Goal: Task Accomplishment & Management: Complete application form

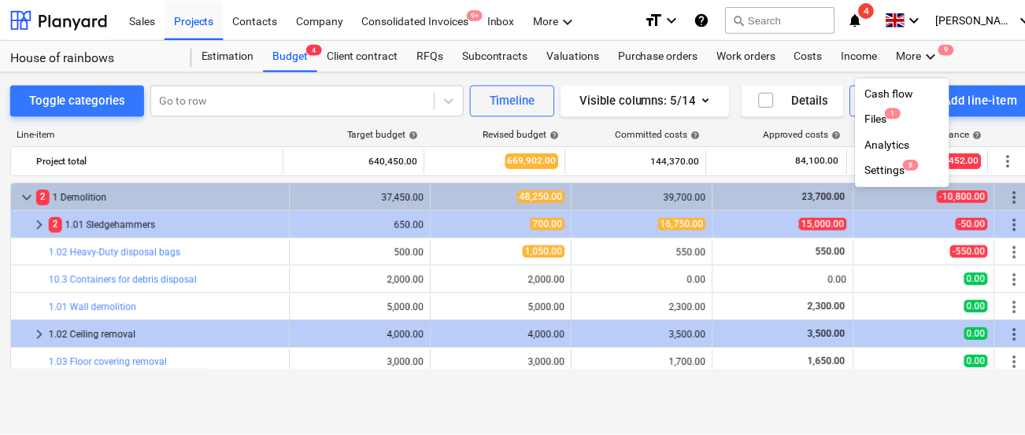
scroll to position [8, 0]
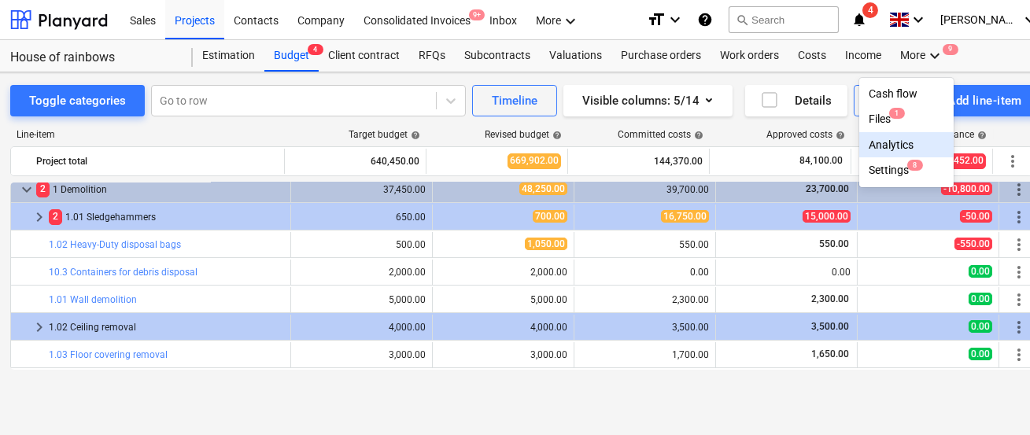
click at [882, 175] on div "Settings 8" at bounding box center [907, 170] width 76 height 13
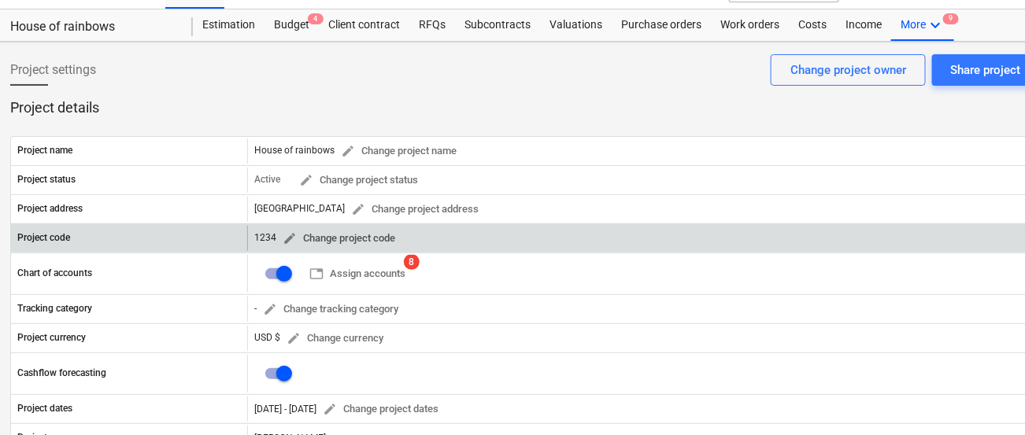
scroll to position [31, 13]
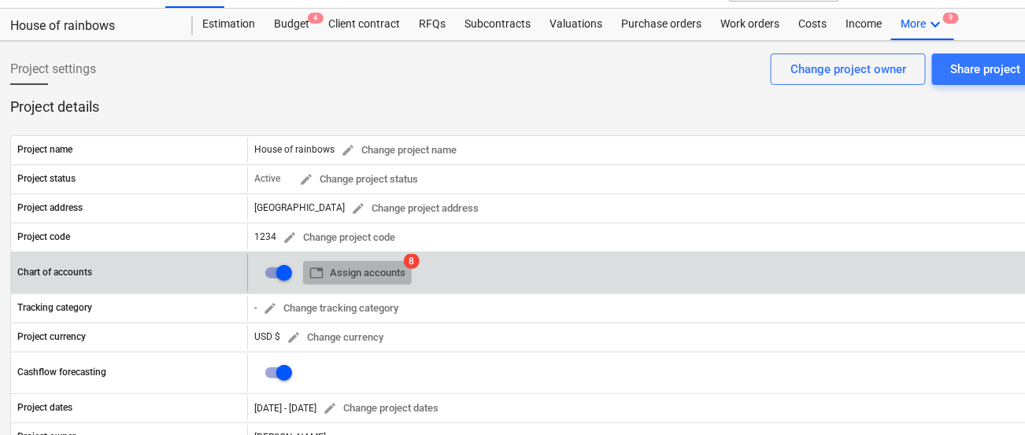
click at [357, 271] on span "table Assign accounts" at bounding box center [357, 273] width 96 height 18
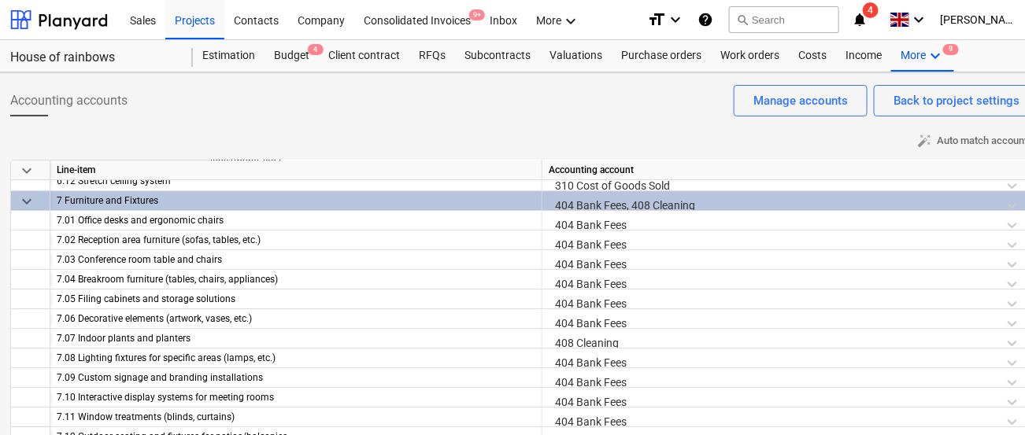
scroll to position [1632, 0]
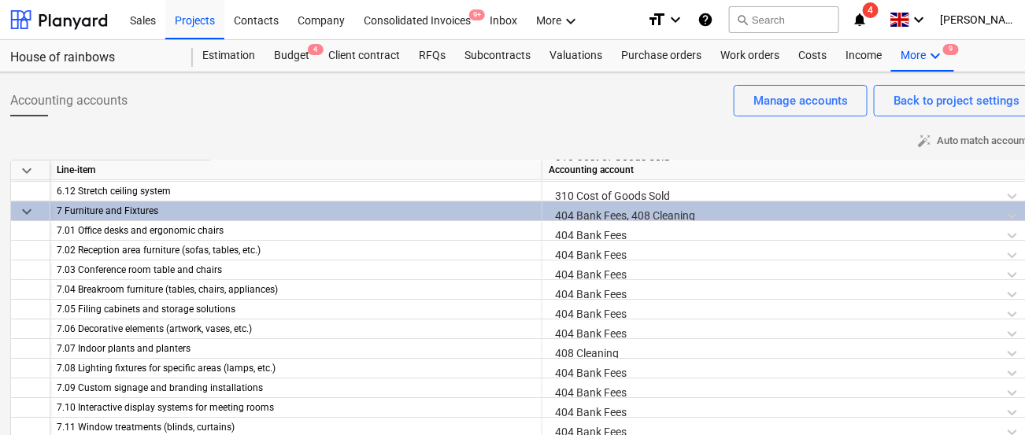
click at [29, 212] on span "keyboard_arrow_down" at bounding box center [26, 211] width 19 height 19
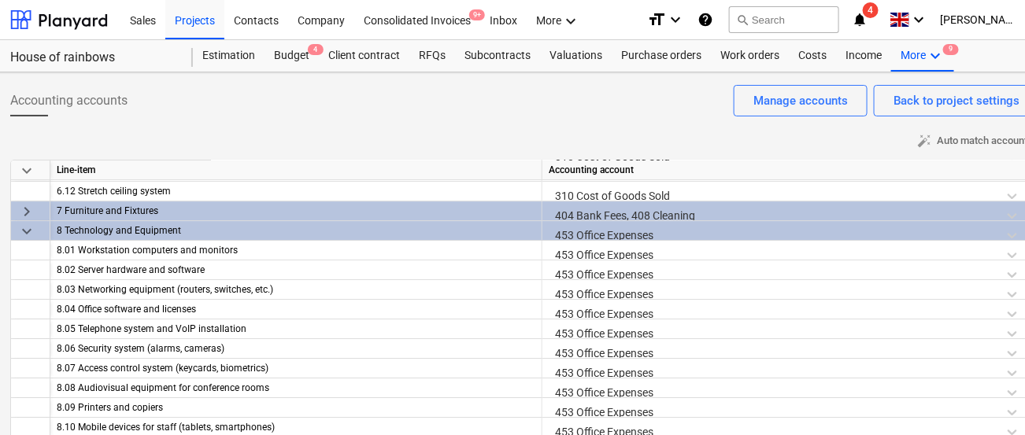
click at [31, 178] on span "keyboard_arrow_down" at bounding box center [26, 170] width 19 height 19
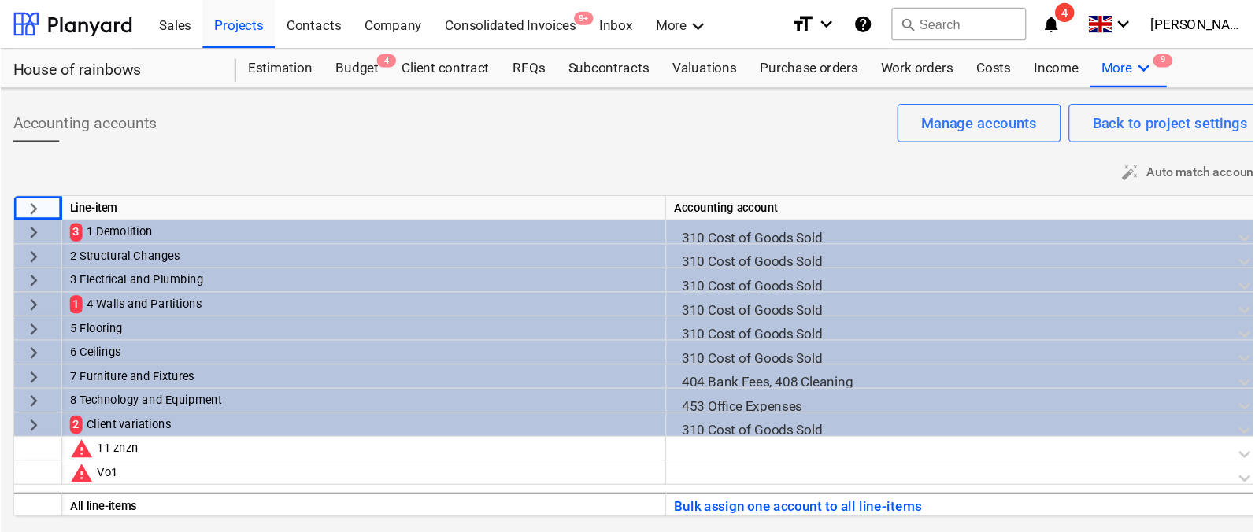
scroll to position [0, 0]
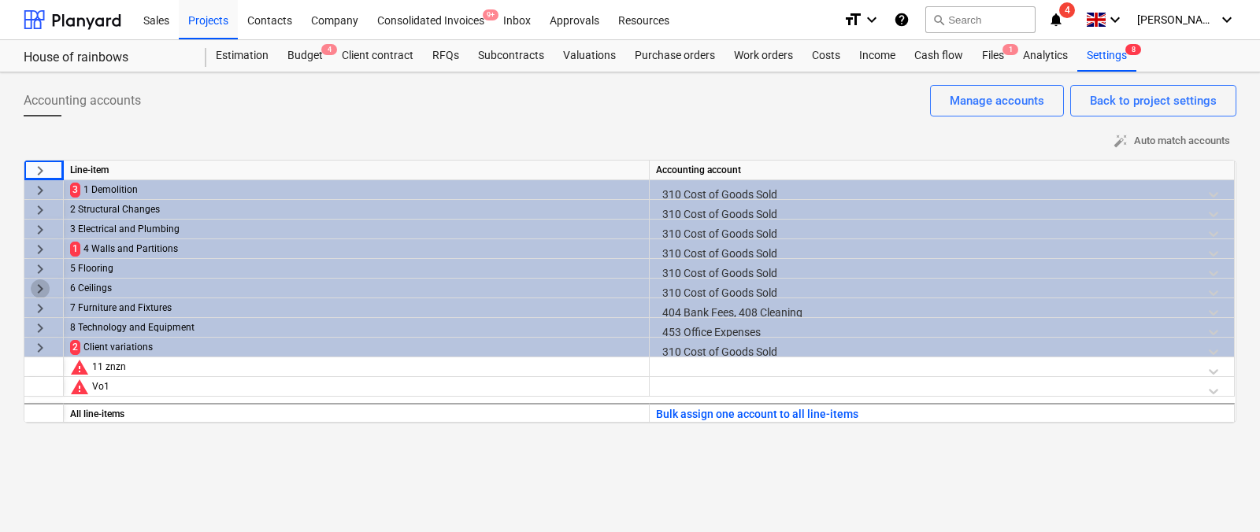
click at [37, 289] on span "keyboard_arrow_right" at bounding box center [40, 288] width 19 height 19
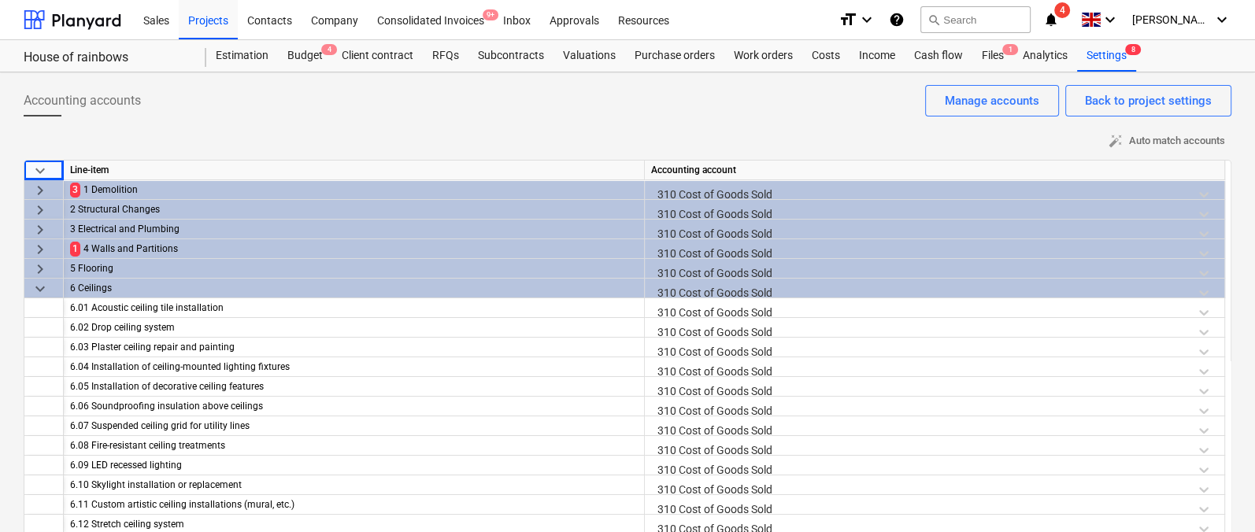
click at [724, 290] on div "310 Cost of Goods Sold" at bounding box center [934, 293] width 567 height 28
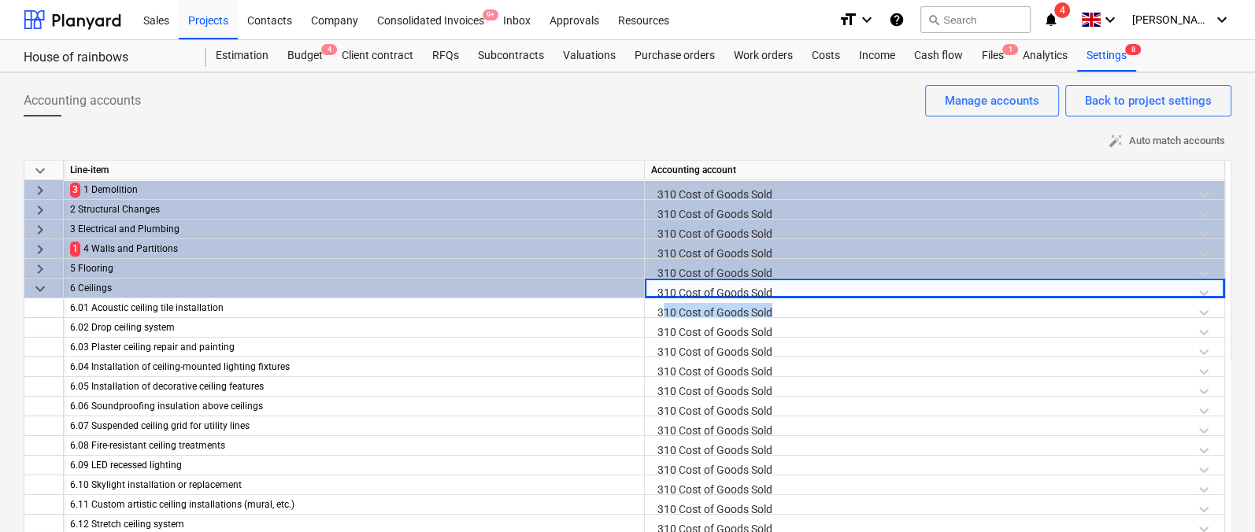
click at [724, 298] on div "310 Cost of Goods Sold" at bounding box center [934, 312] width 567 height 28
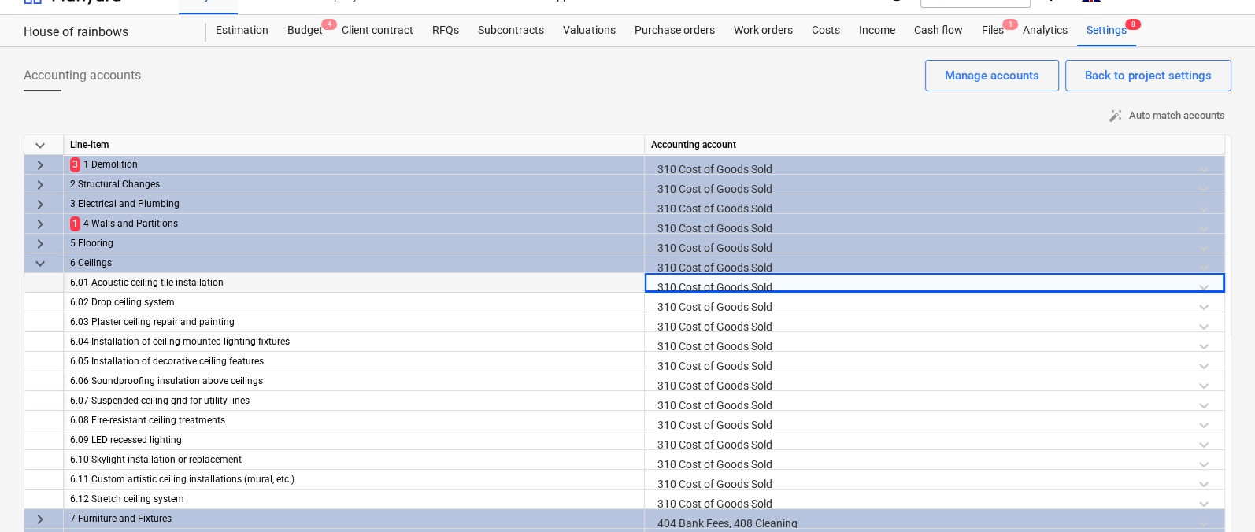
click at [724, 273] on div "310 Cost of Goods Sold" at bounding box center [934, 287] width 567 height 28
click at [725, 267] on div "310 Cost of Goods Sold" at bounding box center [934, 267] width 567 height 28
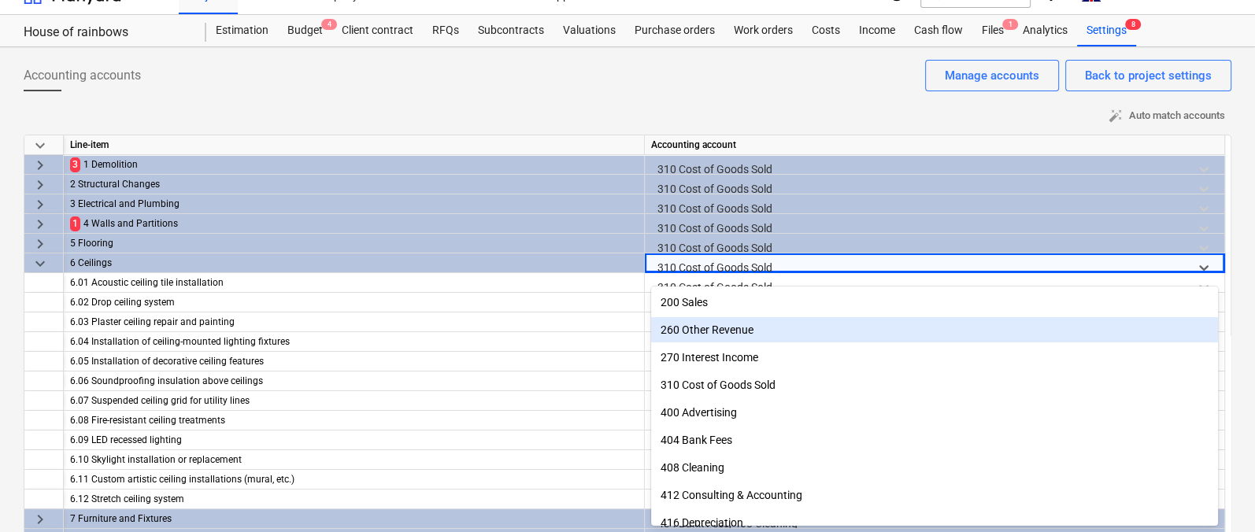
click at [708, 338] on div "260 Other Revenue" at bounding box center [934, 329] width 567 height 25
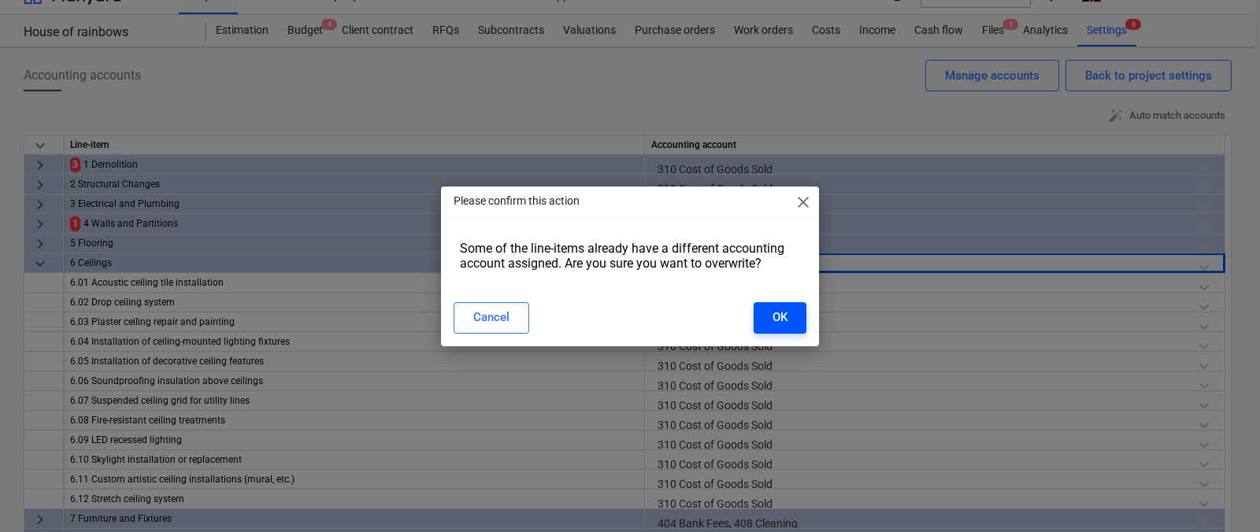
click at [779, 324] on div "OK" at bounding box center [779, 317] width 15 height 20
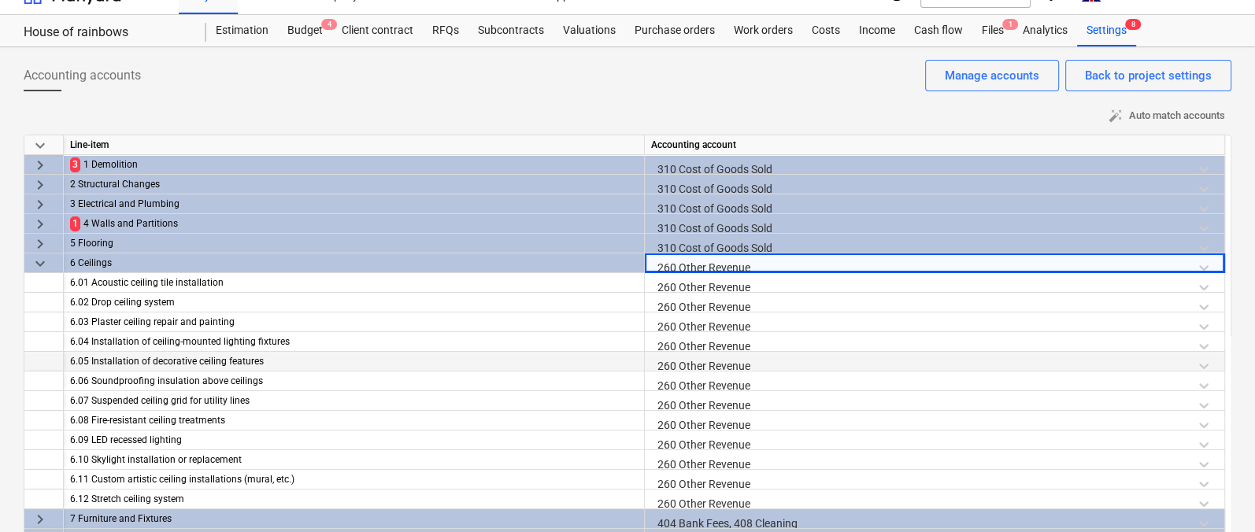
click at [714, 364] on div "260 Other Revenue" at bounding box center [934, 366] width 567 height 28
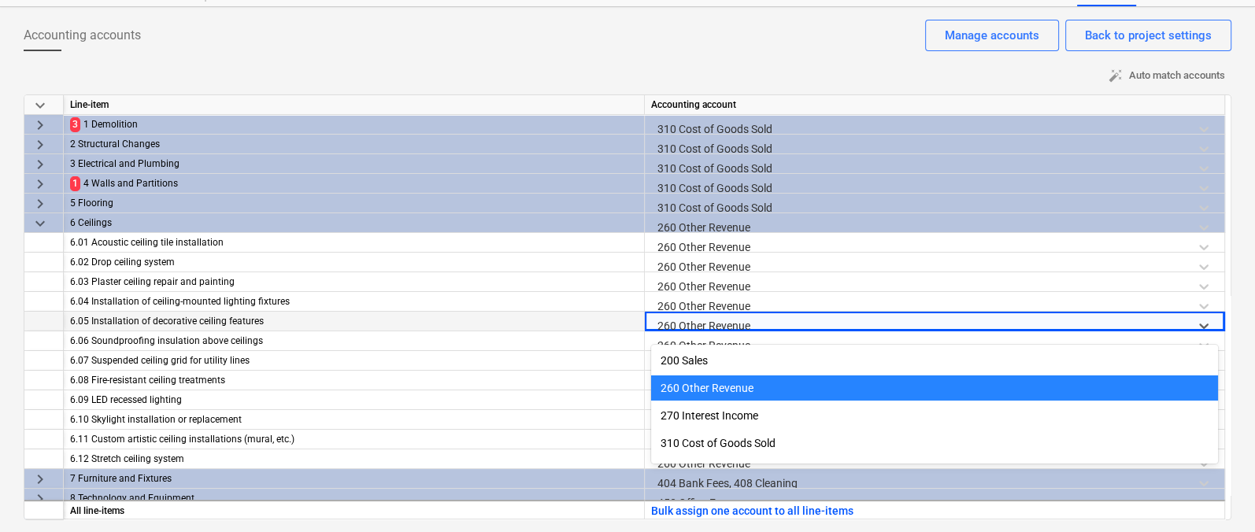
scroll to position [27, 0]
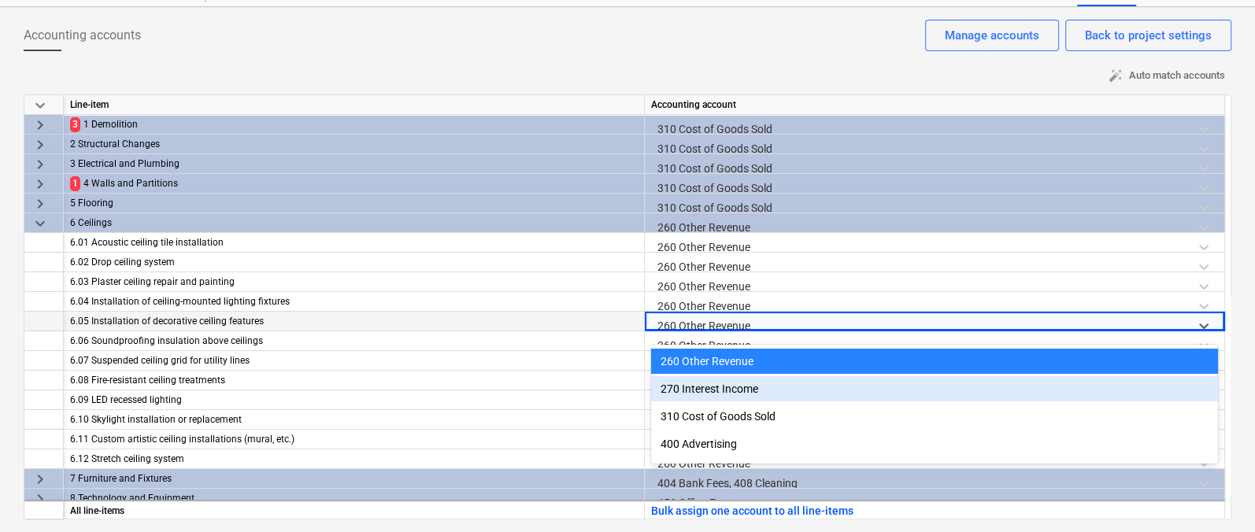
click at [720, 396] on div "270 Interest Income" at bounding box center [934, 388] width 567 height 25
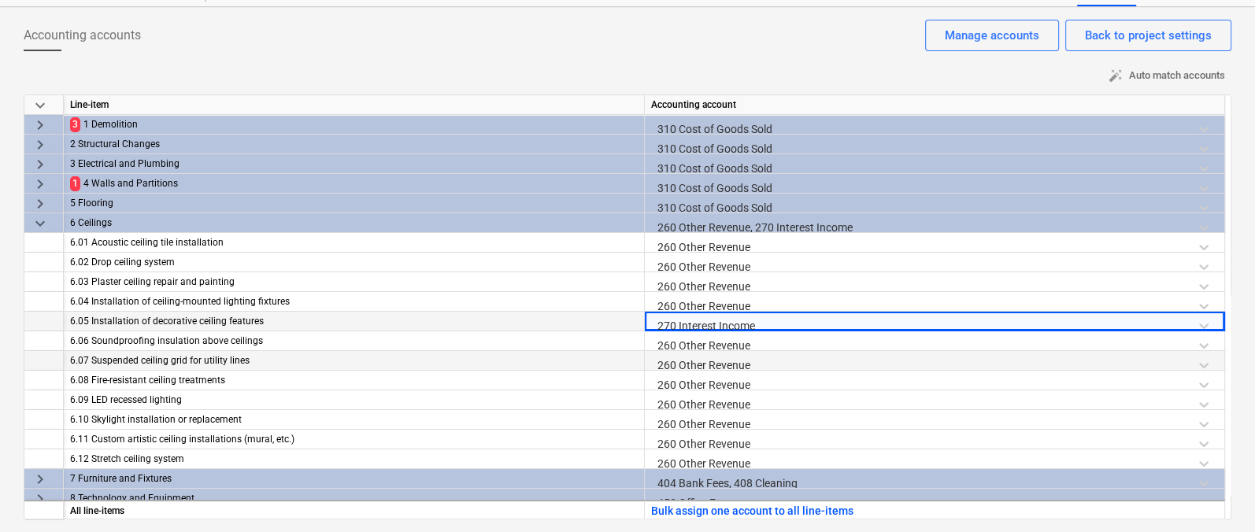
scroll to position [0, 0]
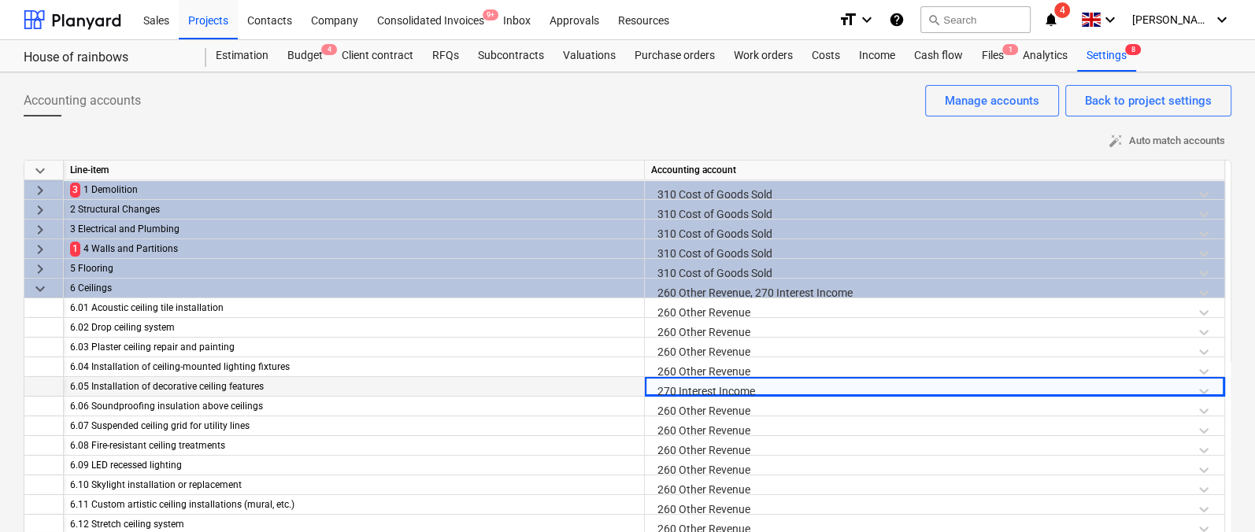
click at [33, 292] on span "keyboard_arrow_down" at bounding box center [40, 288] width 19 height 19
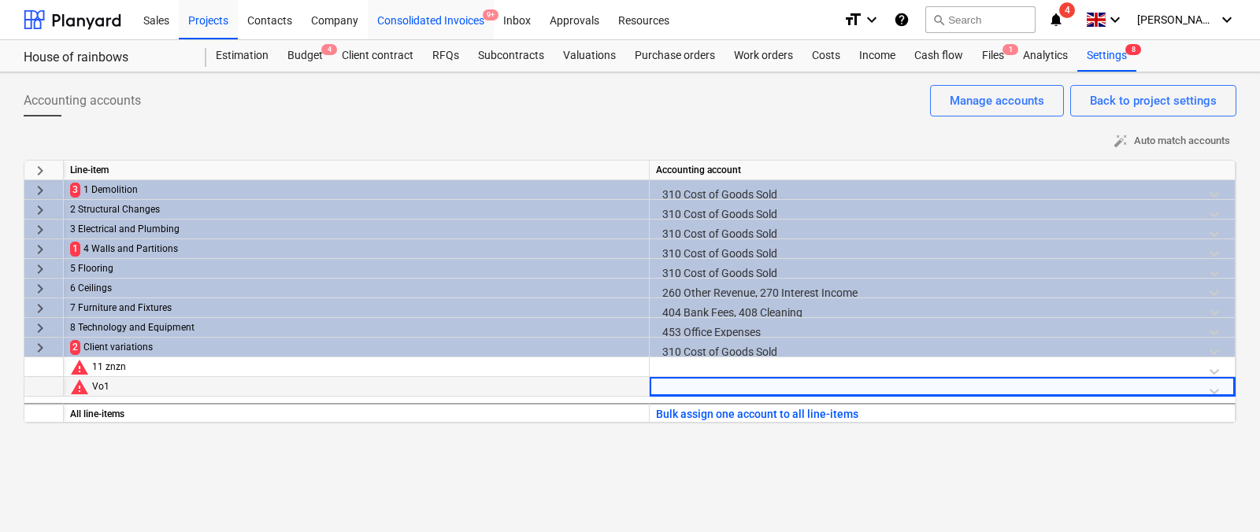
click at [451, 22] on div "Consolidated Invoices 9+" at bounding box center [431, 19] width 126 height 40
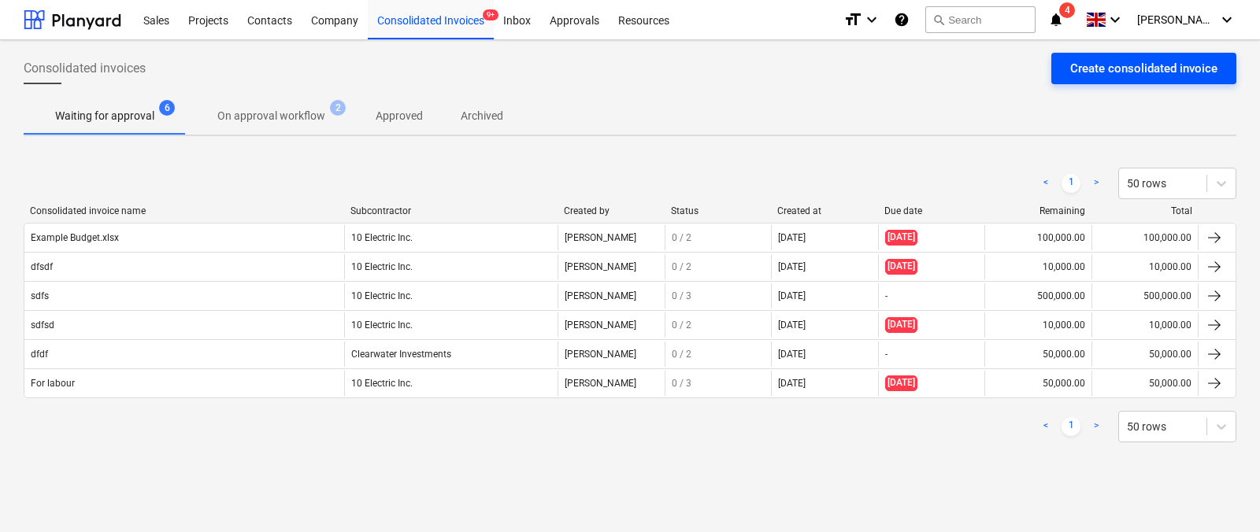
click at [1030, 71] on div "Create consolidated invoice" at bounding box center [1143, 68] width 147 height 20
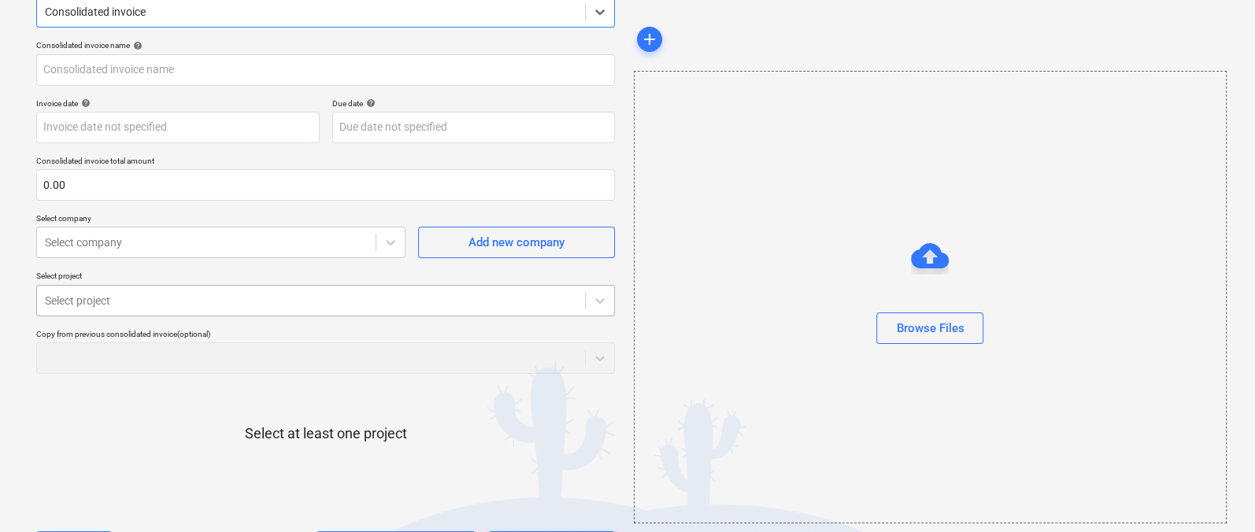
click at [257, 301] on div at bounding box center [311, 301] width 532 height 16
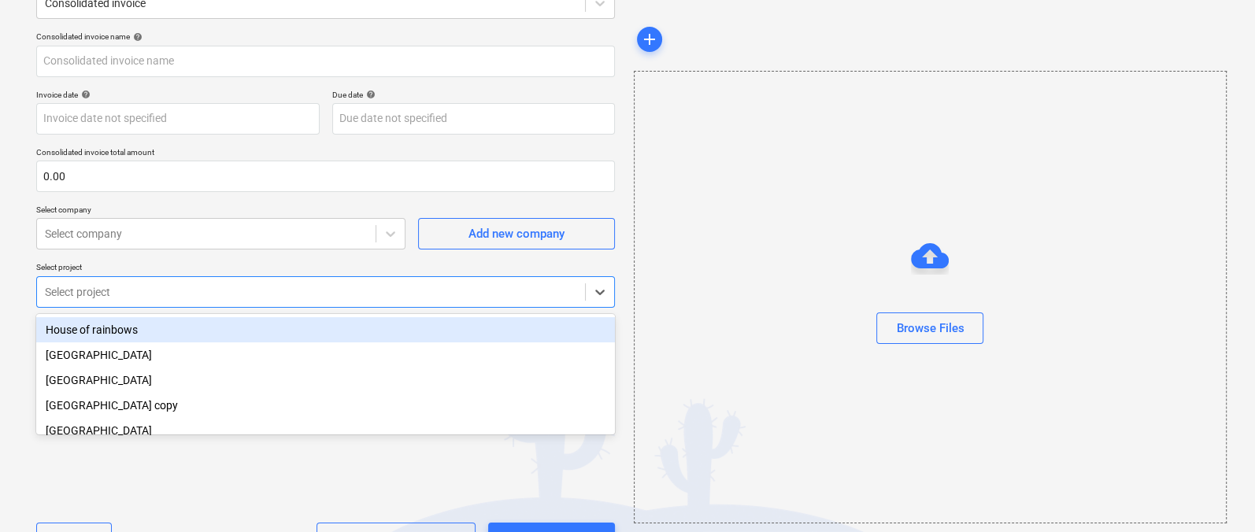
scroll to position [92, 0]
click at [226, 324] on div "House of rainbows" at bounding box center [325, 328] width 579 height 25
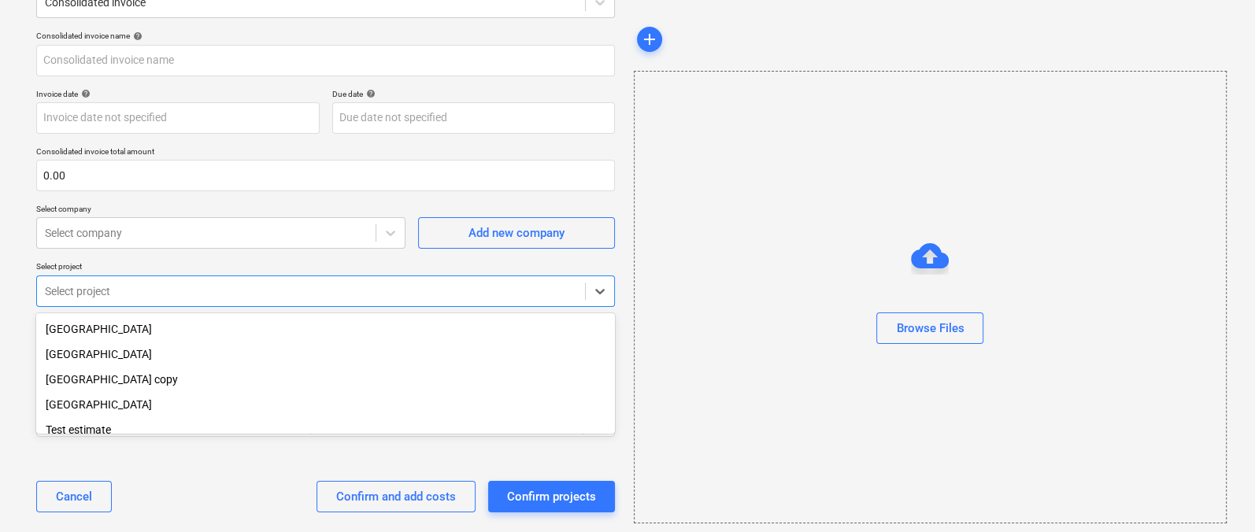
click at [190, 378] on div "[GEOGRAPHIC_DATA] copy" at bounding box center [325, 379] width 579 height 25
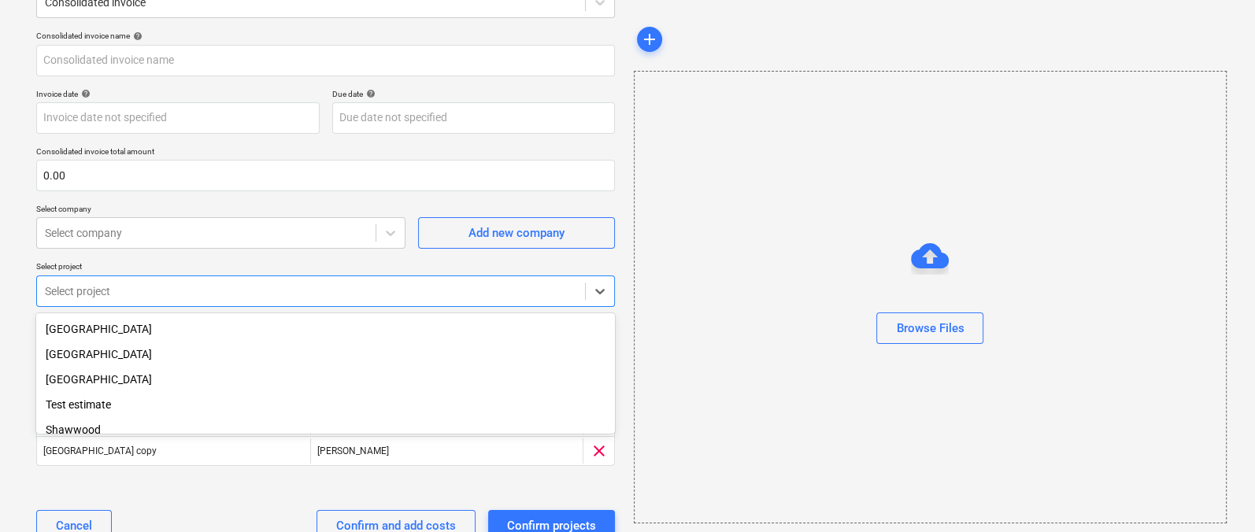
scroll to position [41, 0]
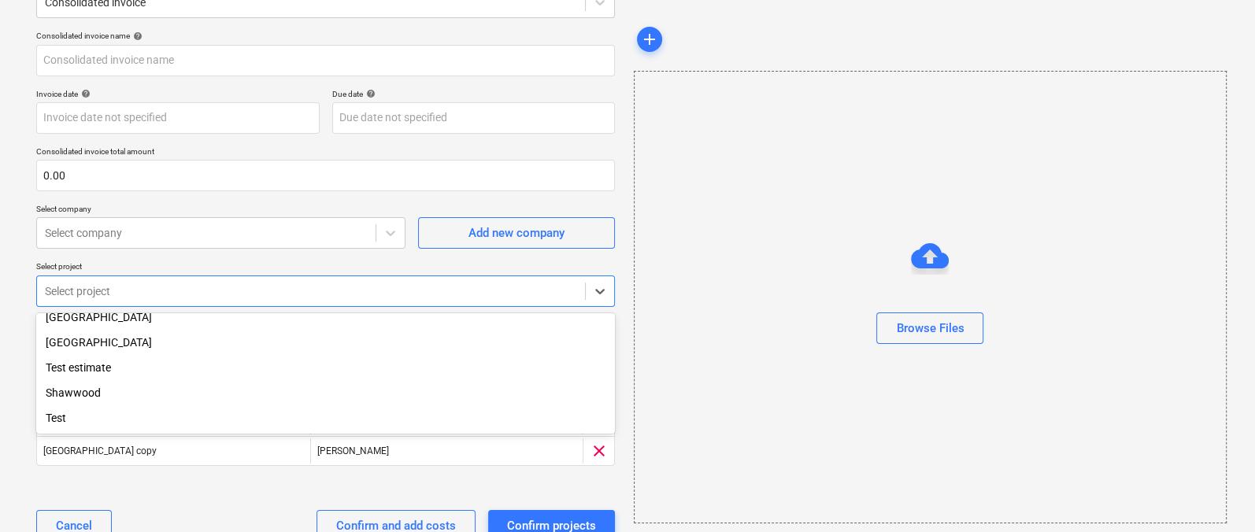
click at [301, 264] on p "Select project" at bounding box center [325, 267] width 579 height 13
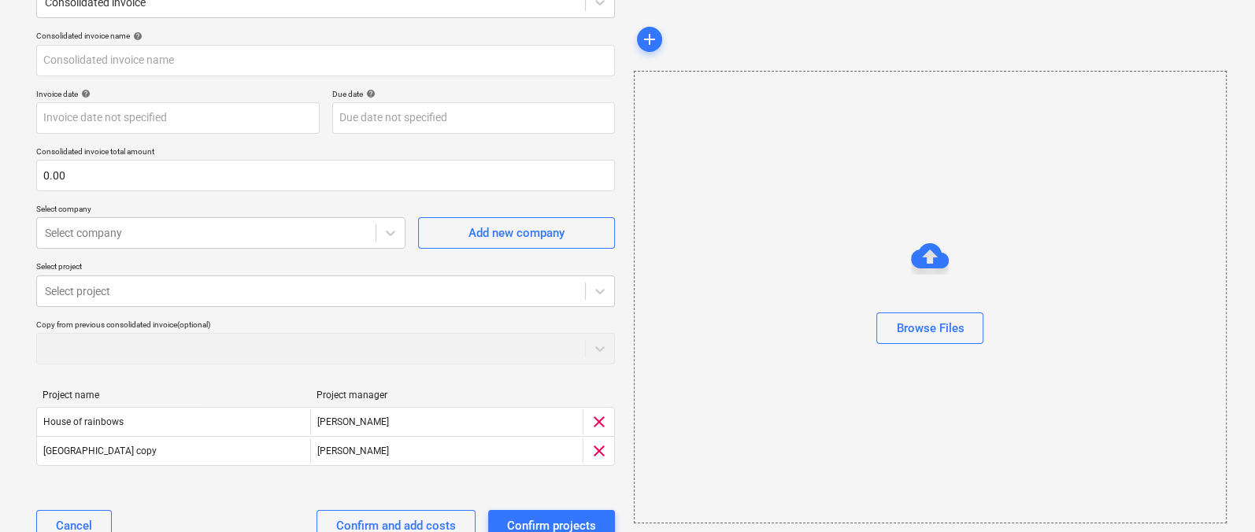
scroll to position [139, 0]
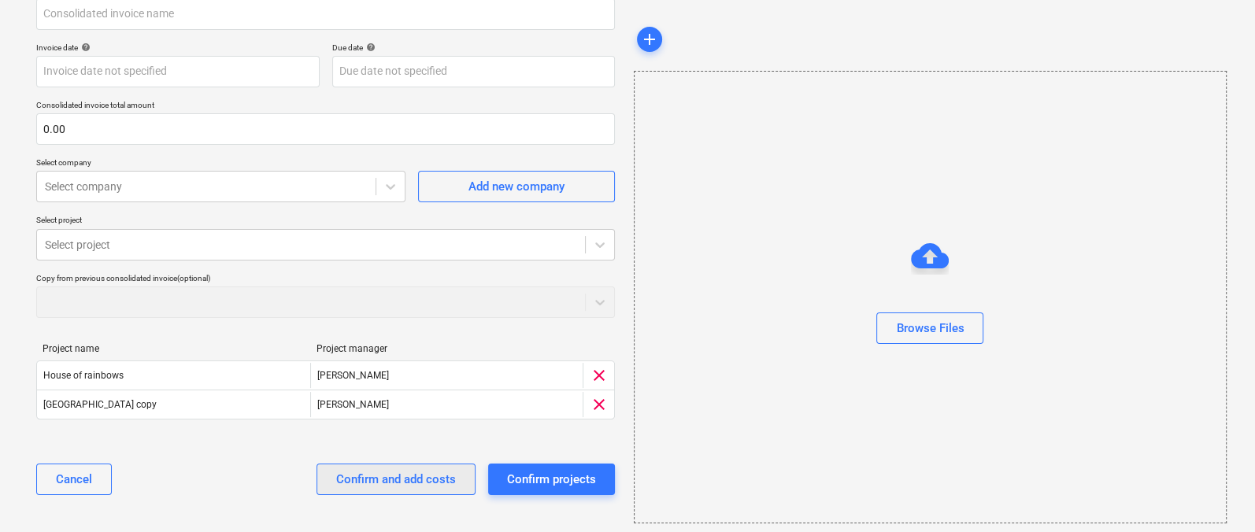
click at [367, 435] on div "Confirm and add costs" at bounding box center [396, 479] width 120 height 20
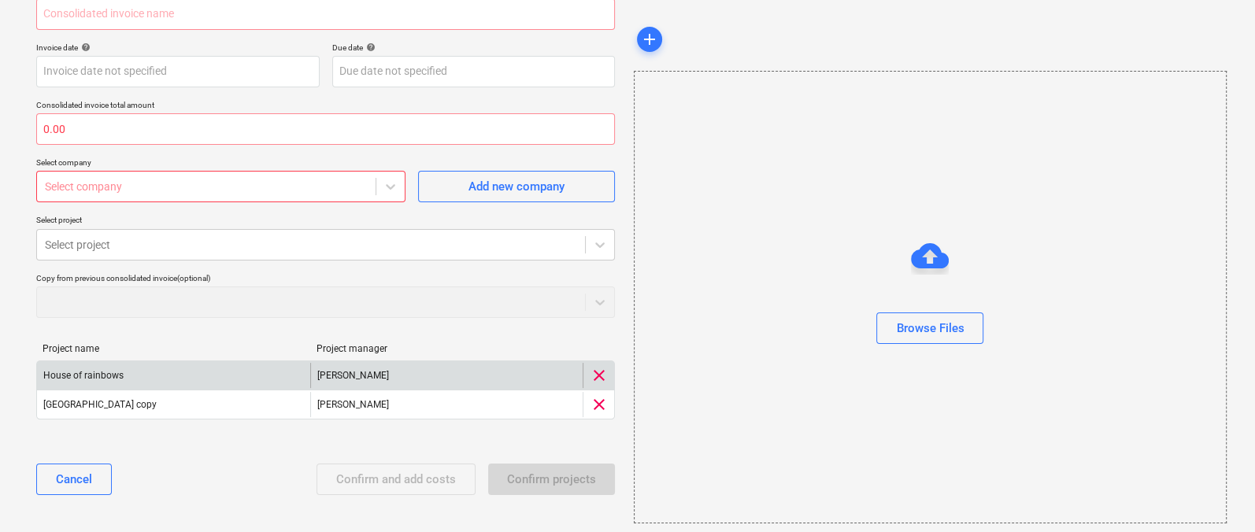
scroll to position [0, 0]
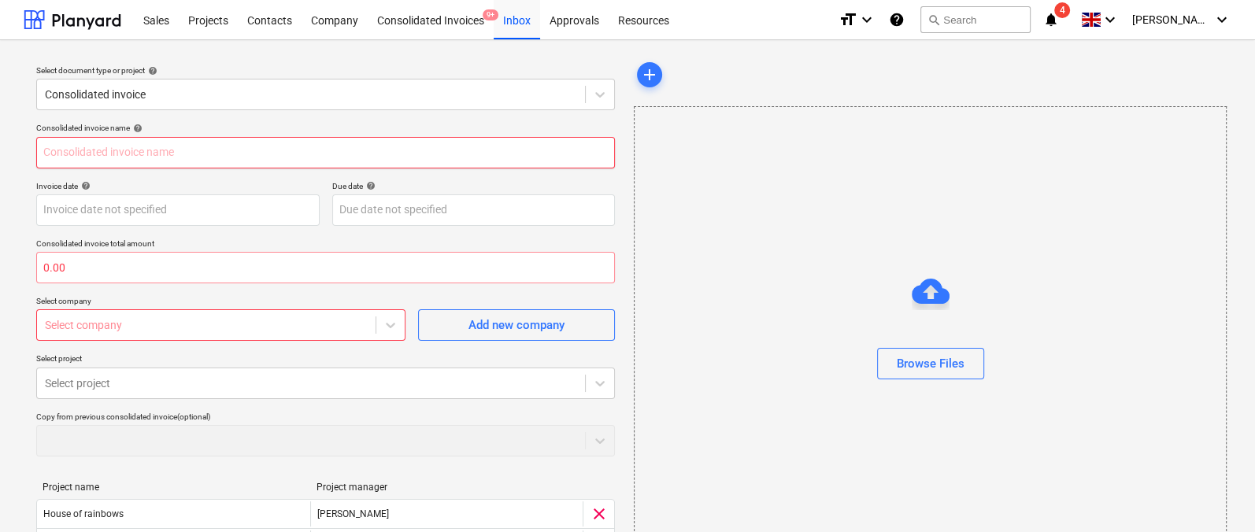
click at [224, 153] on input "text" at bounding box center [325, 152] width 579 height 31
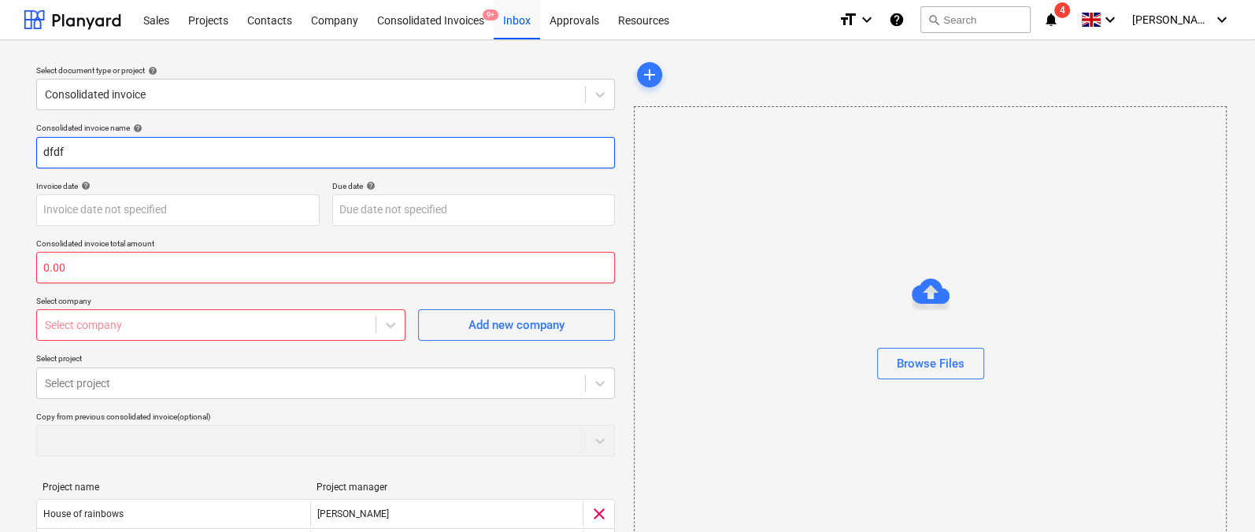
type input "dfdf"
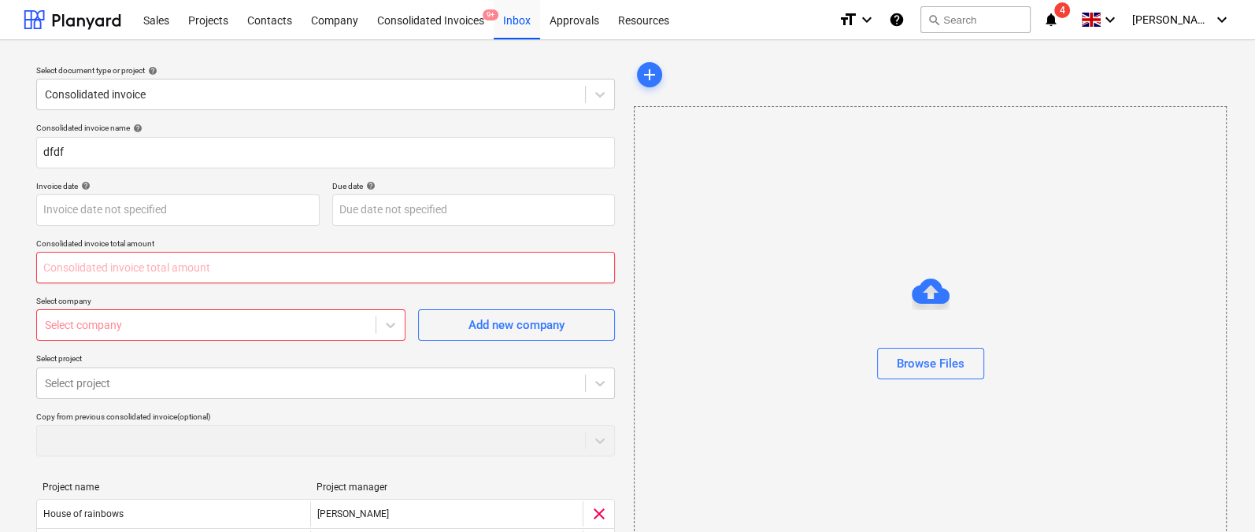
click at [157, 282] on input "text" at bounding box center [325, 267] width 579 height 31
click at [157, 264] on input "text" at bounding box center [325, 267] width 579 height 31
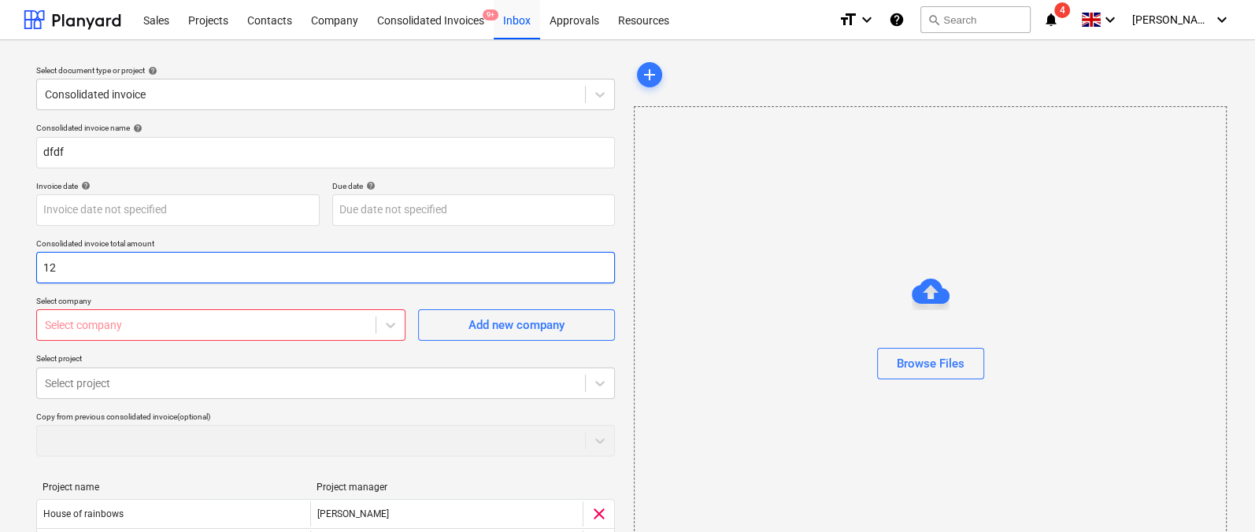
type input "1"
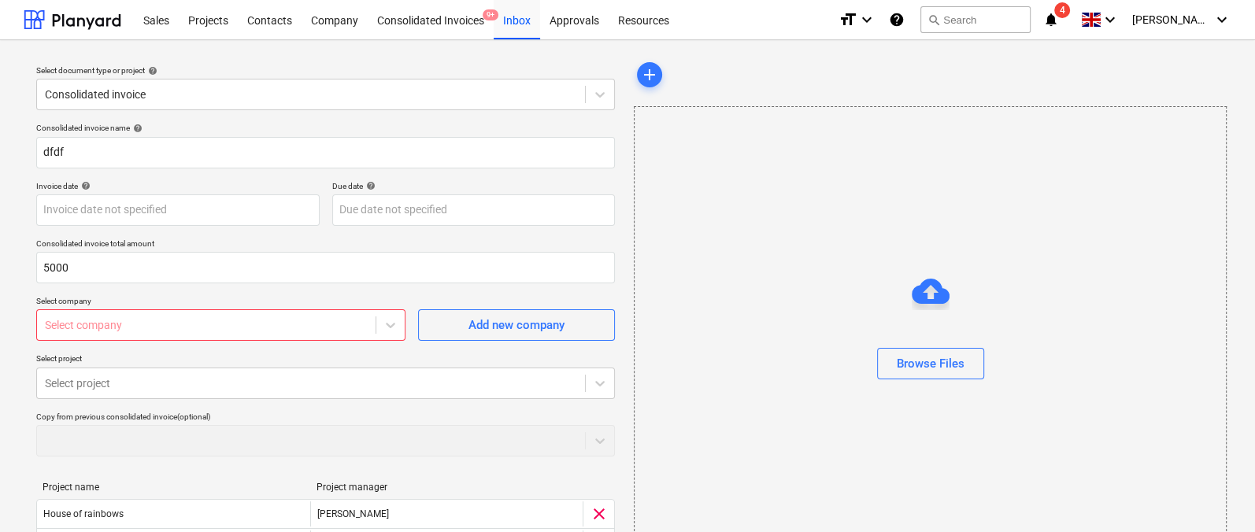
type input "5,000.00"
click at [134, 293] on div "Consolidated invoice name help dfdf Invoice date help Press the down arrow key …" at bounding box center [325, 385] width 591 height 536
click at [140, 316] on body "Sales Projects Contacts Company Consolidated Invoices 9+ Inbox Approvals Resour…" at bounding box center [627, 266] width 1255 height 532
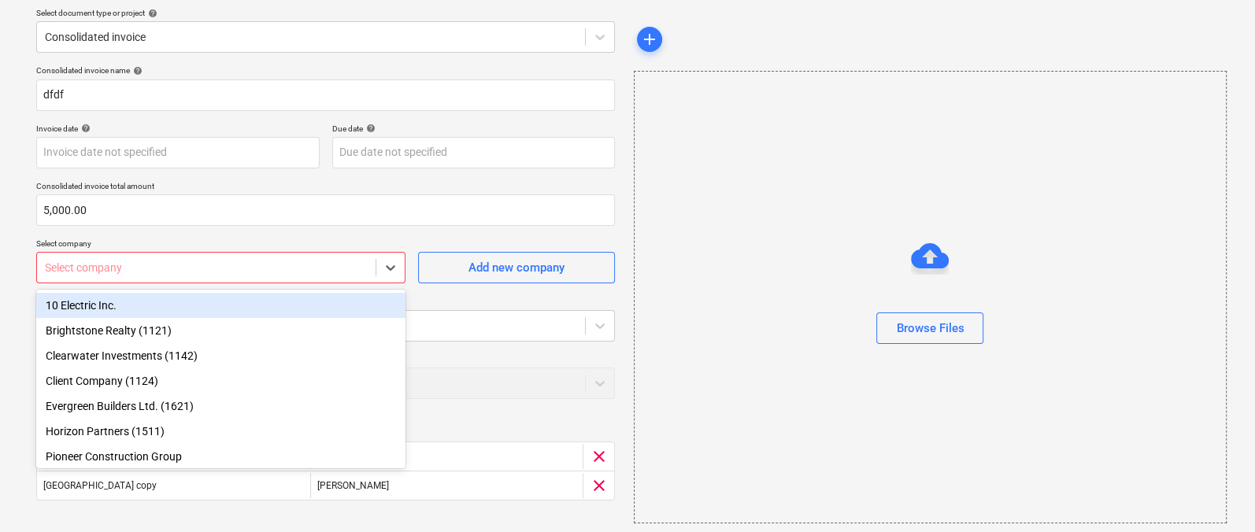
click at [140, 313] on div "10 Electric Inc." at bounding box center [220, 305] width 369 height 25
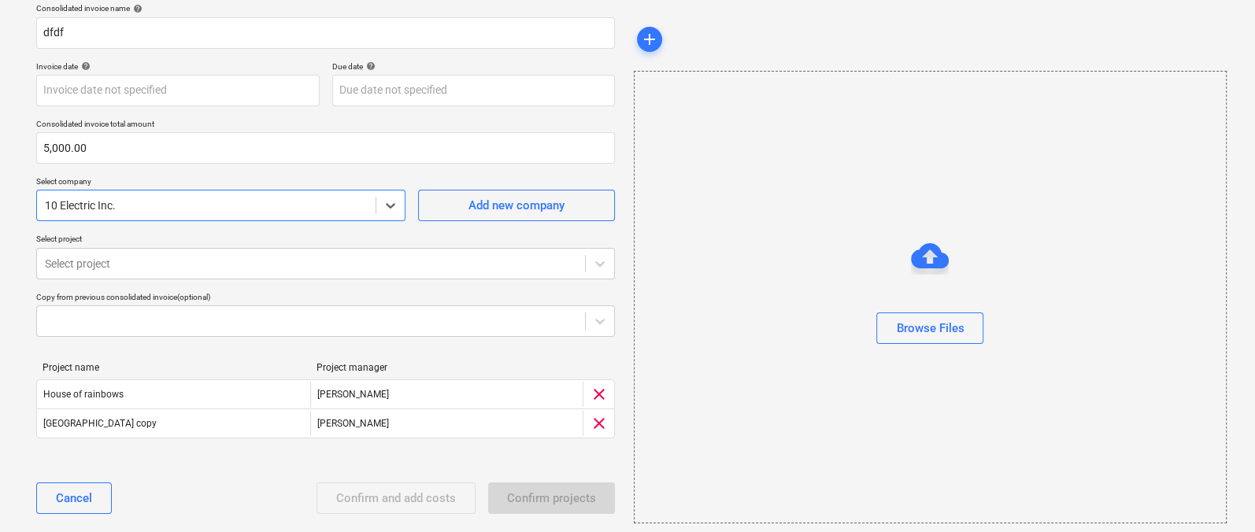
scroll to position [139, 0]
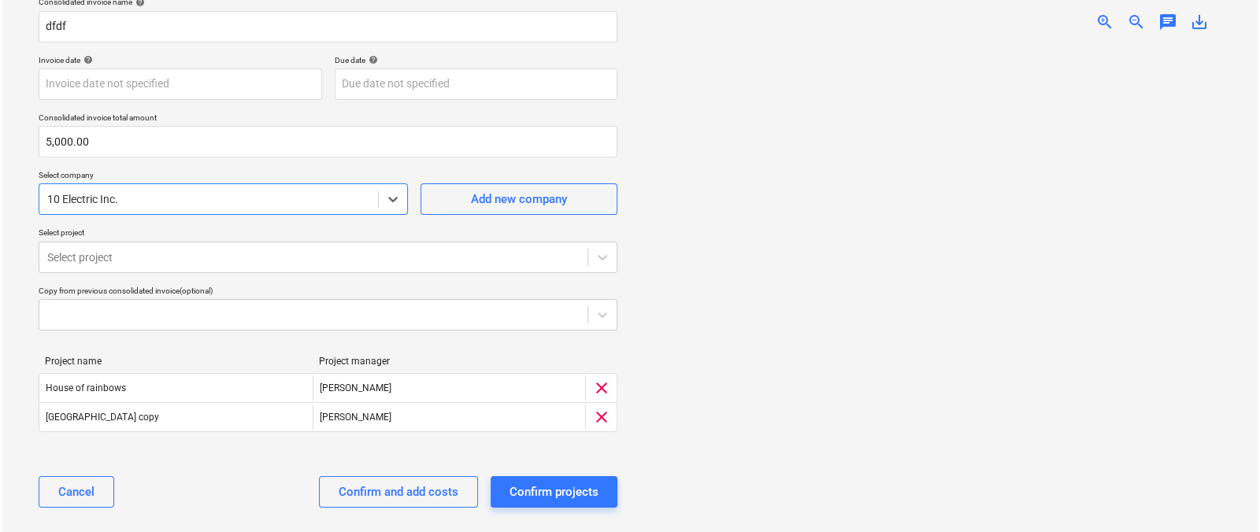
scroll to position [139, 0]
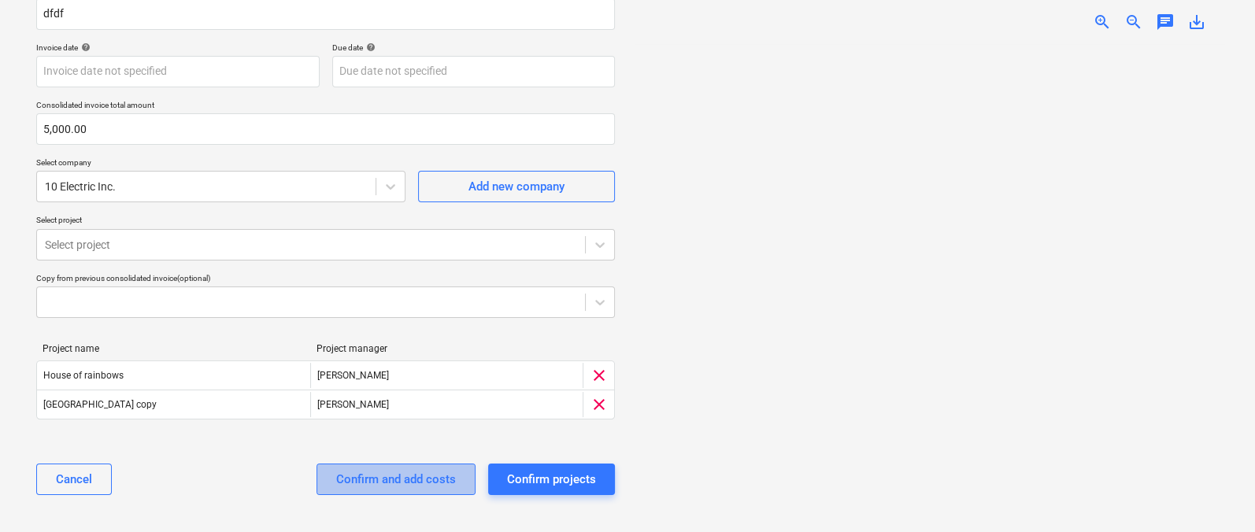
click at [410, 435] on div "Confirm and add costs" at bounding box center [396, 479] width 120 height 20
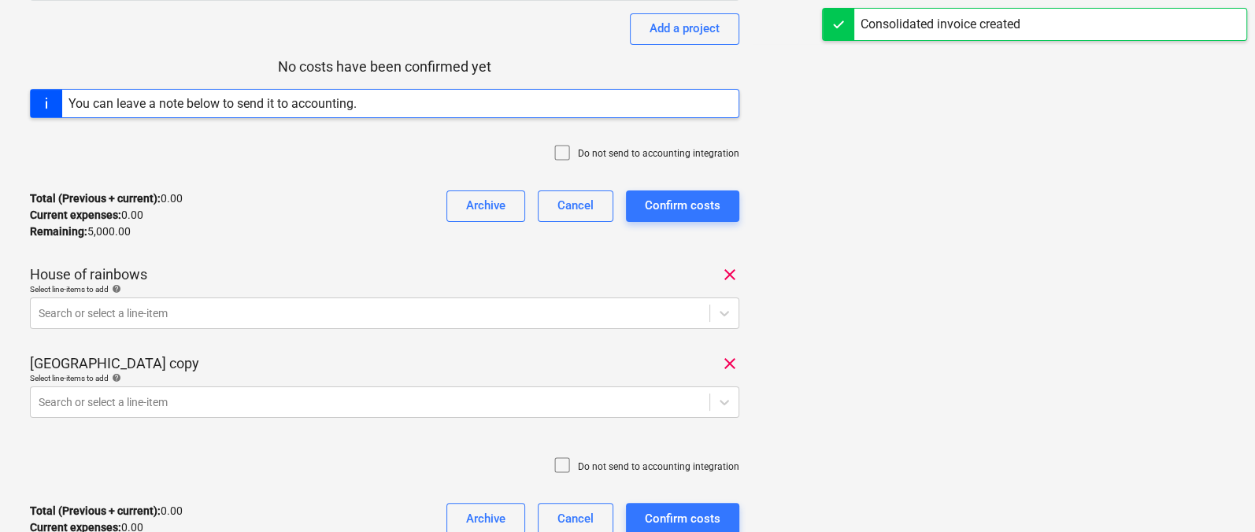
scroll to position [290, 0]
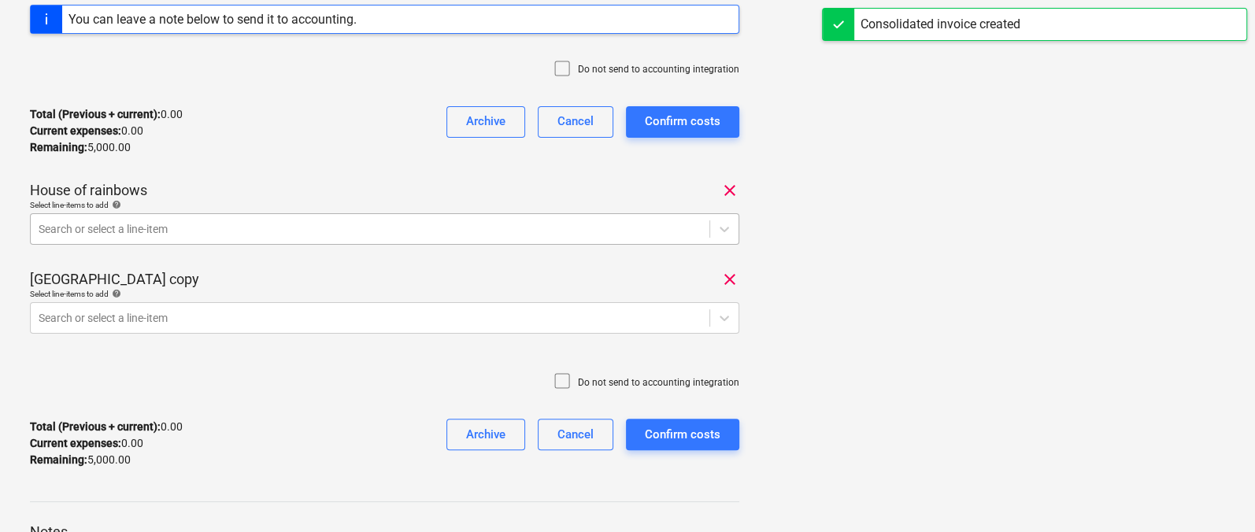
click at [259, 231] on div at bounding box center [370, 229] width 663 height 16
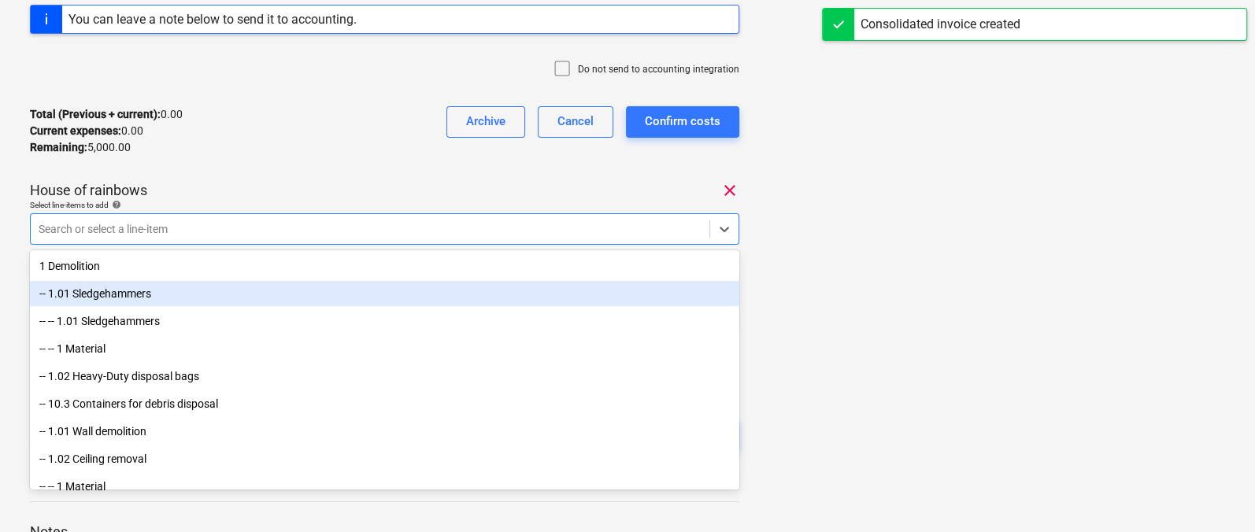
click at [195, 289] on div "-- 1.01 Sledgehammers" at bounding box center [384, 293] width 709 height 25
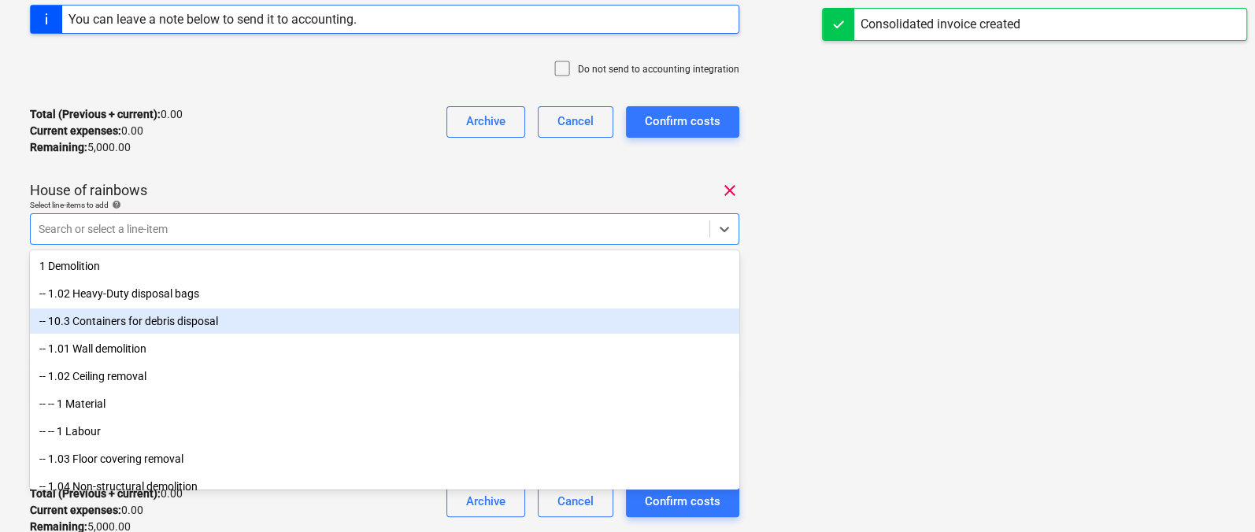
click at [270, 321] on div "-- 10.3 Containers for debris disposal" at bounding box center [384, 321] width 709 height 25
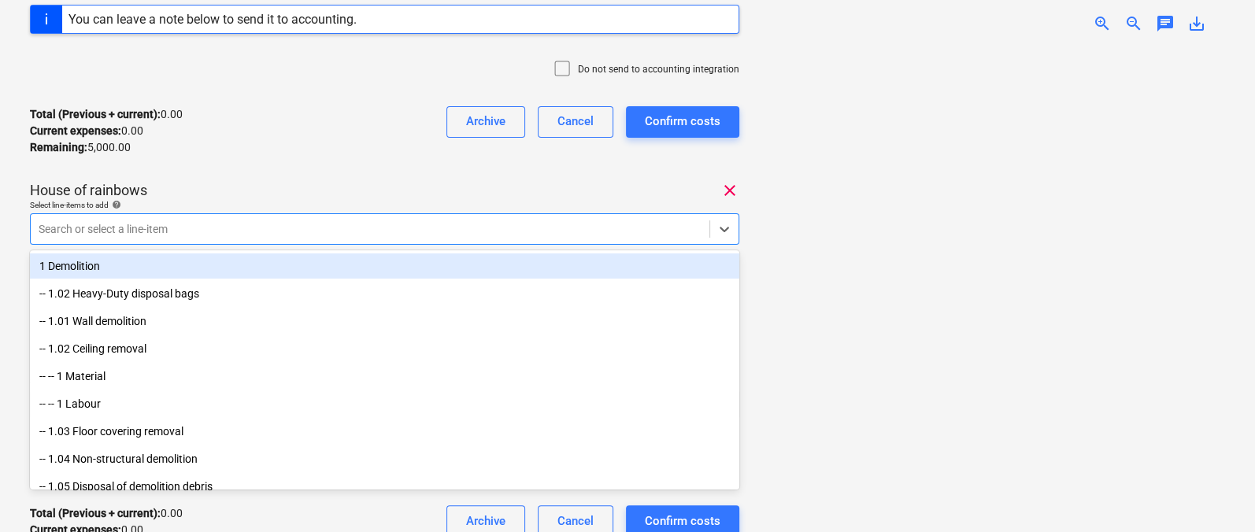
click at [273, 167] on div "Total (Previous + current) : 0.00 Current expenses : 0.00 Remaining : 5,000.00 …" at bounding box center [384, 131] width 709 height 75
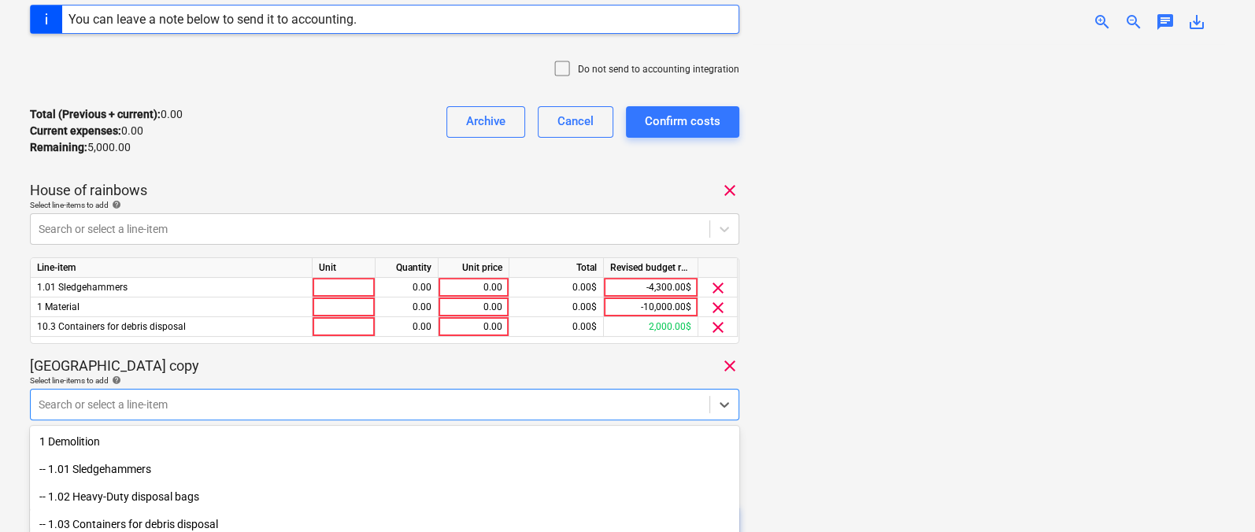
scroll to position [428, 0]
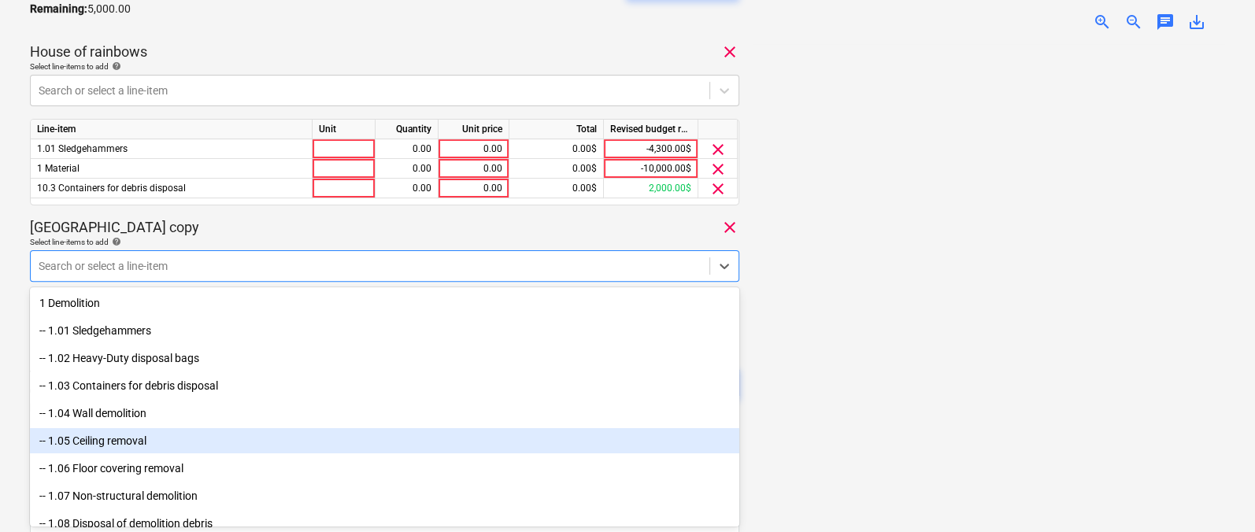
click at [218, 435] on div "-- 1.05 Ceiling removal" at bounding box center [384, 440] width 709 height 25
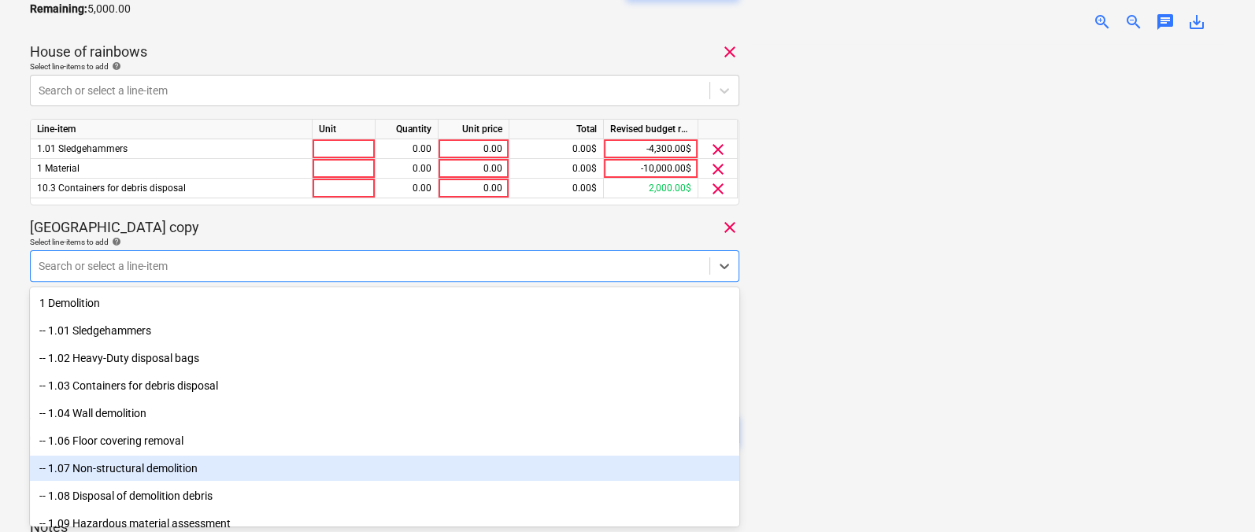
click at [210, 435] on div "-- 1.07 Non-structural demolition" at bounding box center [384, 468] width 709 height 25
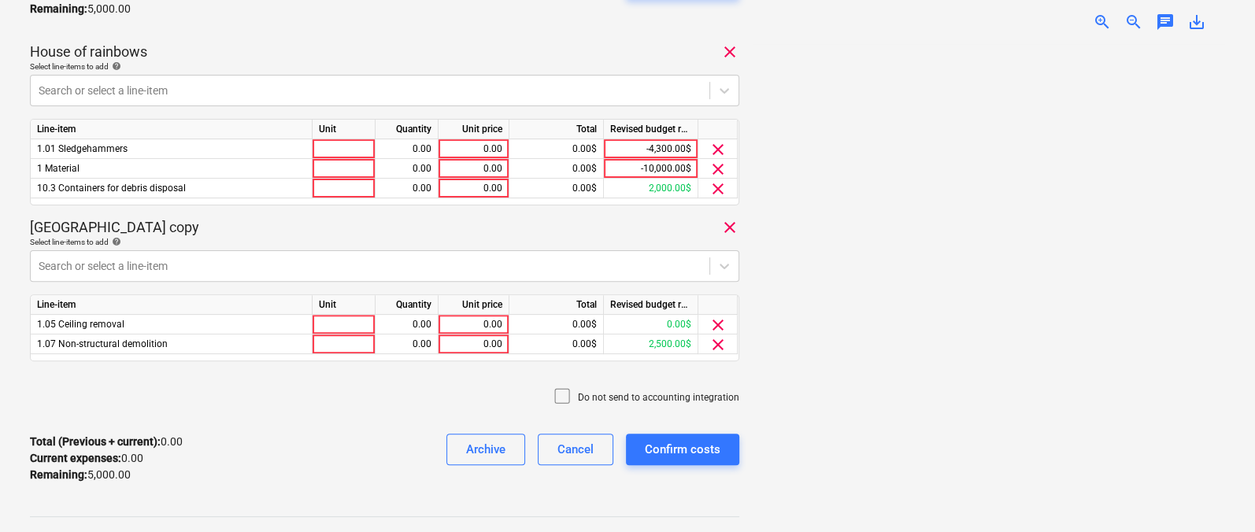
click at [224, 220] on div "[GEOGRAPHIC_DATA] copy clear" at bounding box center [384, 227] width 709 height 19
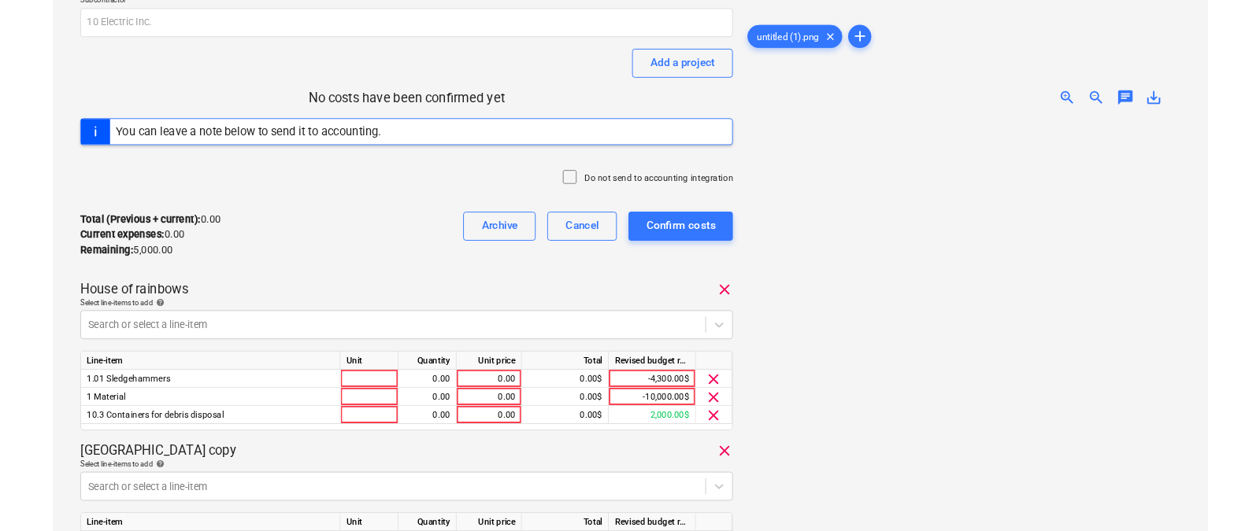
scroll to position [0, 0]
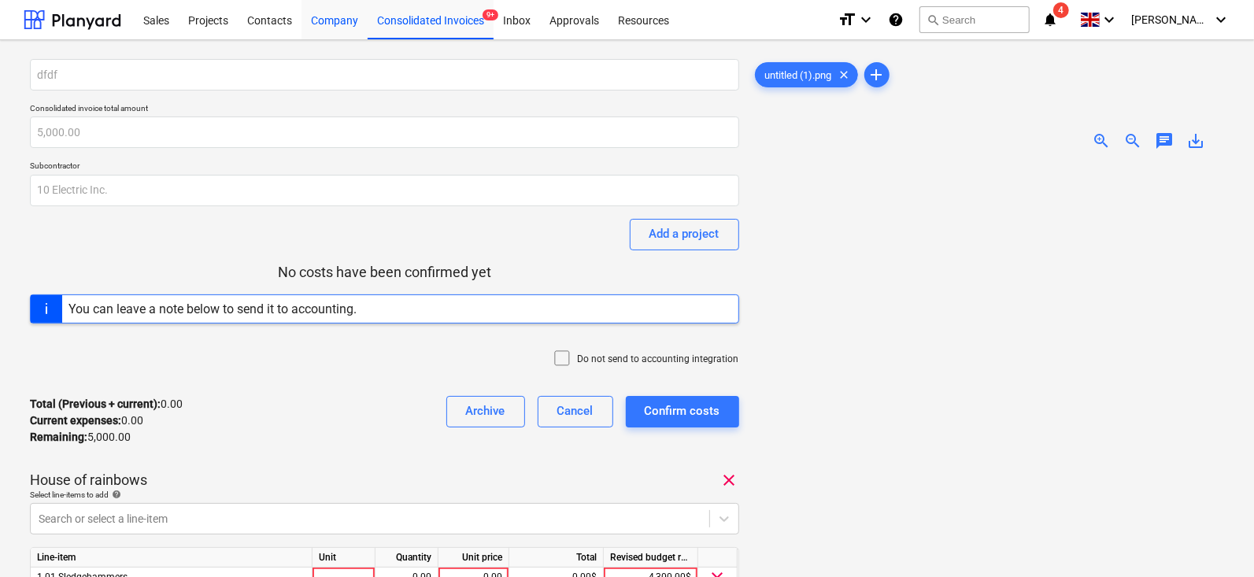
click at [332, 20] on div "Company" at bounding box center [334, 19] width 66 height 40
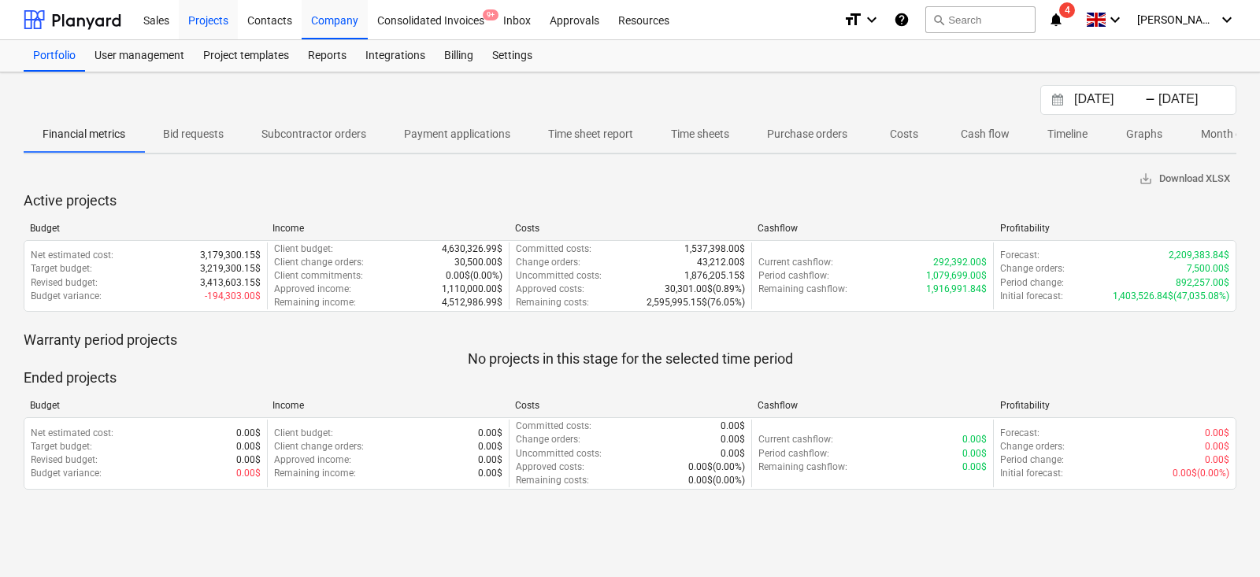
click at [186, 21] on div "Projects" at bounding box center [208, 19] width 59 height 40
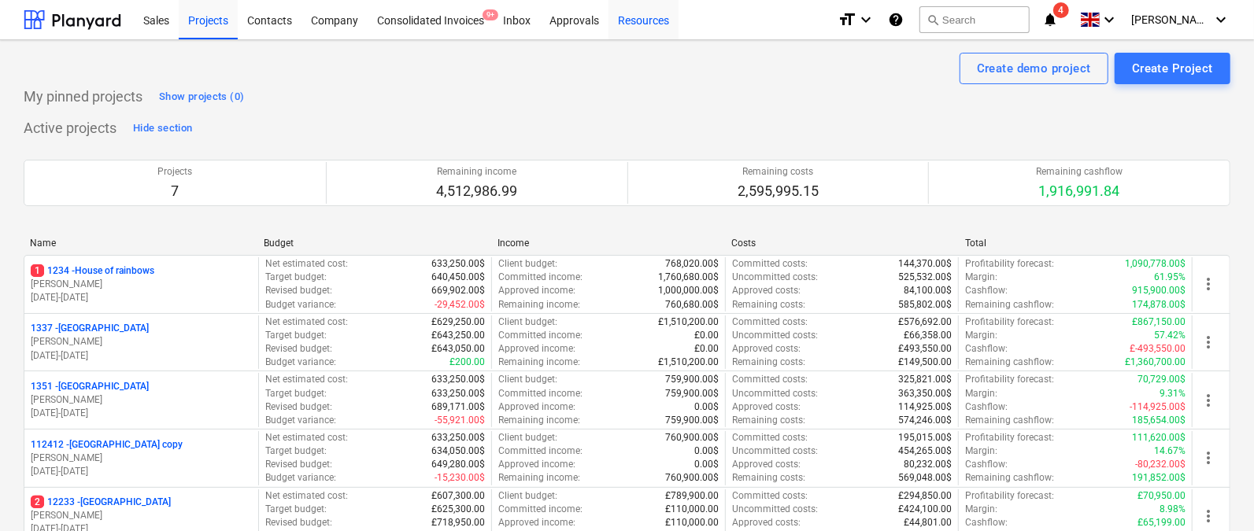
click at [647, 19] on div "Resources" at bounding box center [643, 19] width 70 height 40
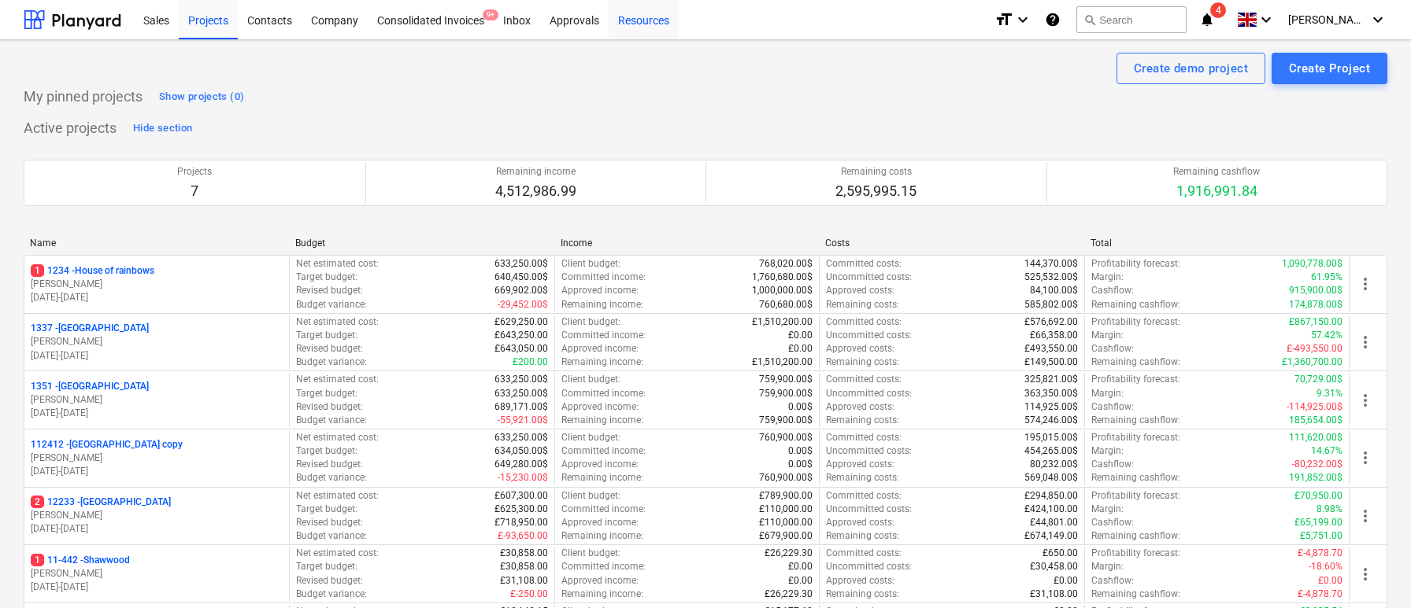
click at [628, 22] on div "Resources" at bounding box center [643, 19] width 70 height 40
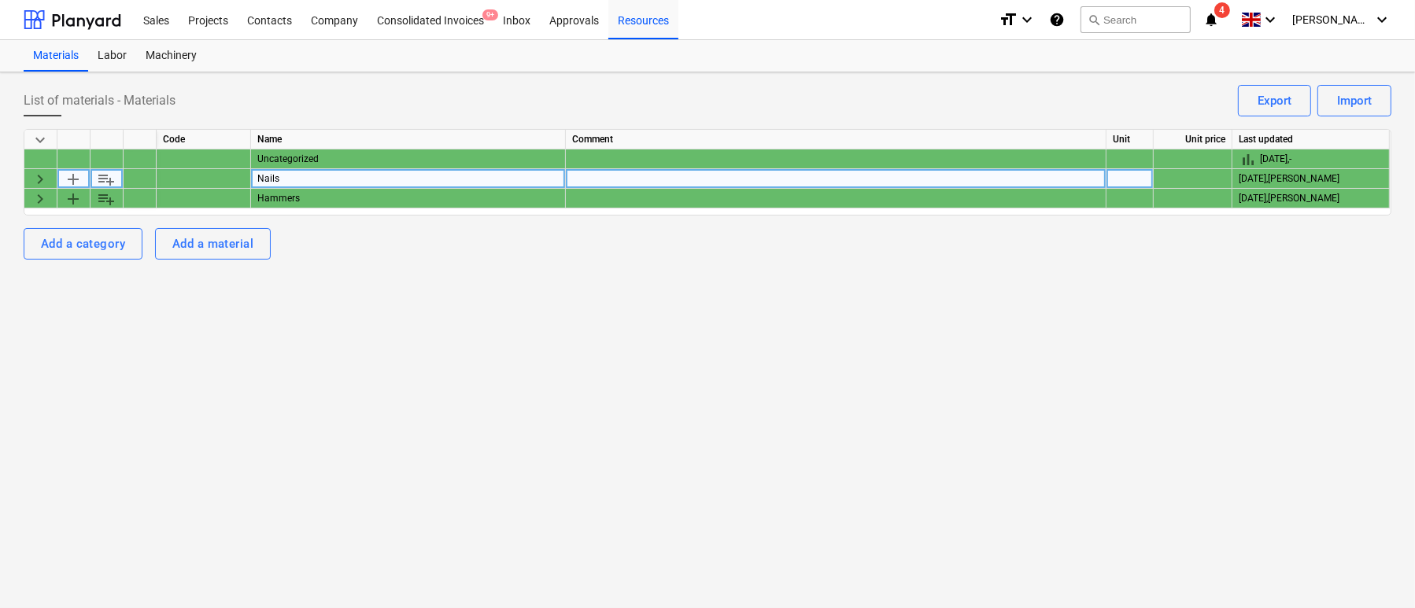
click at [32, 180] on span "keyboard_arrow_right" at bounding box center [40, 179] width 19 height 19
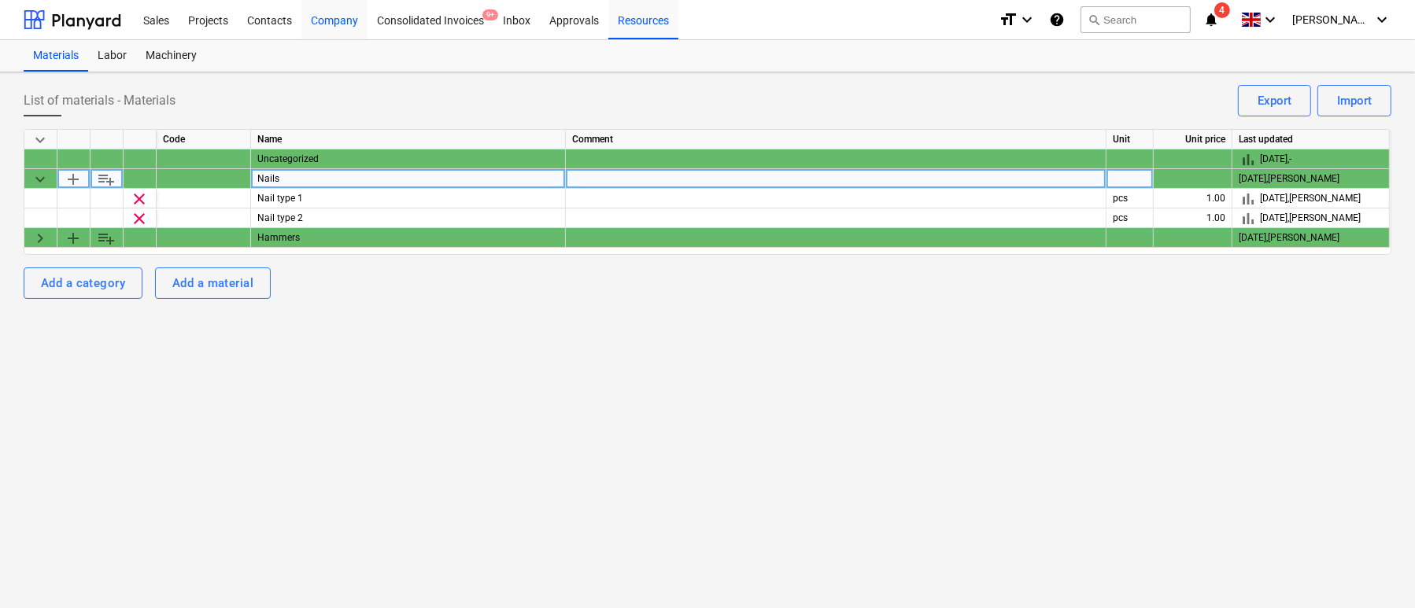
click at [316, 23] on div "Company" at bounding box center [334, 19] width 66 height 40
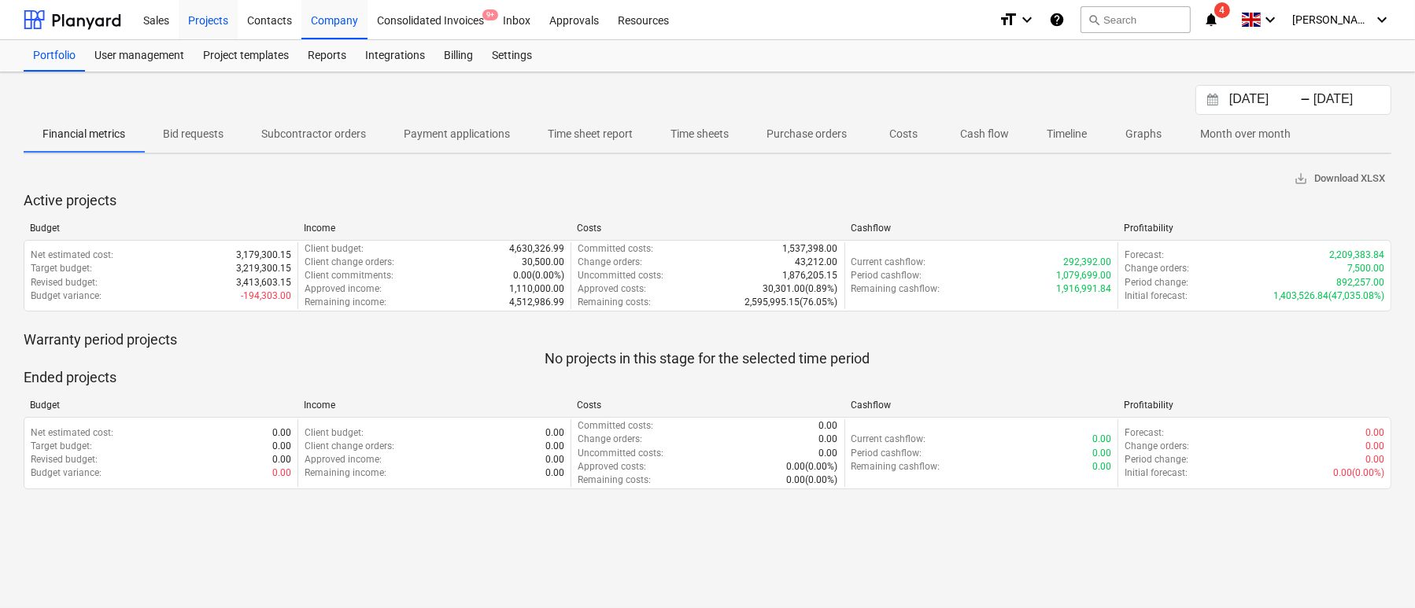
click at [220, 20] on div "Projects" at bounding box center [208, 19] width 59 height 40
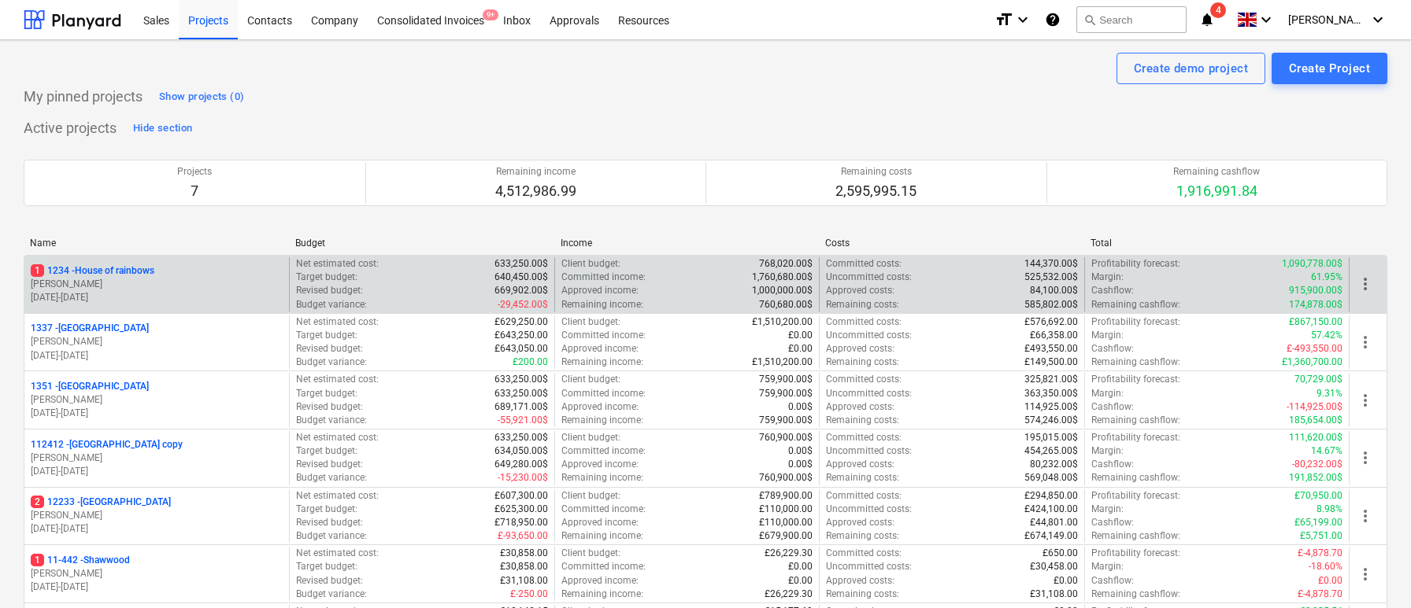
click at [161, 264] on div "1 1234 - House of rainbows" at bounding box center [157, 270] width 252 height 13
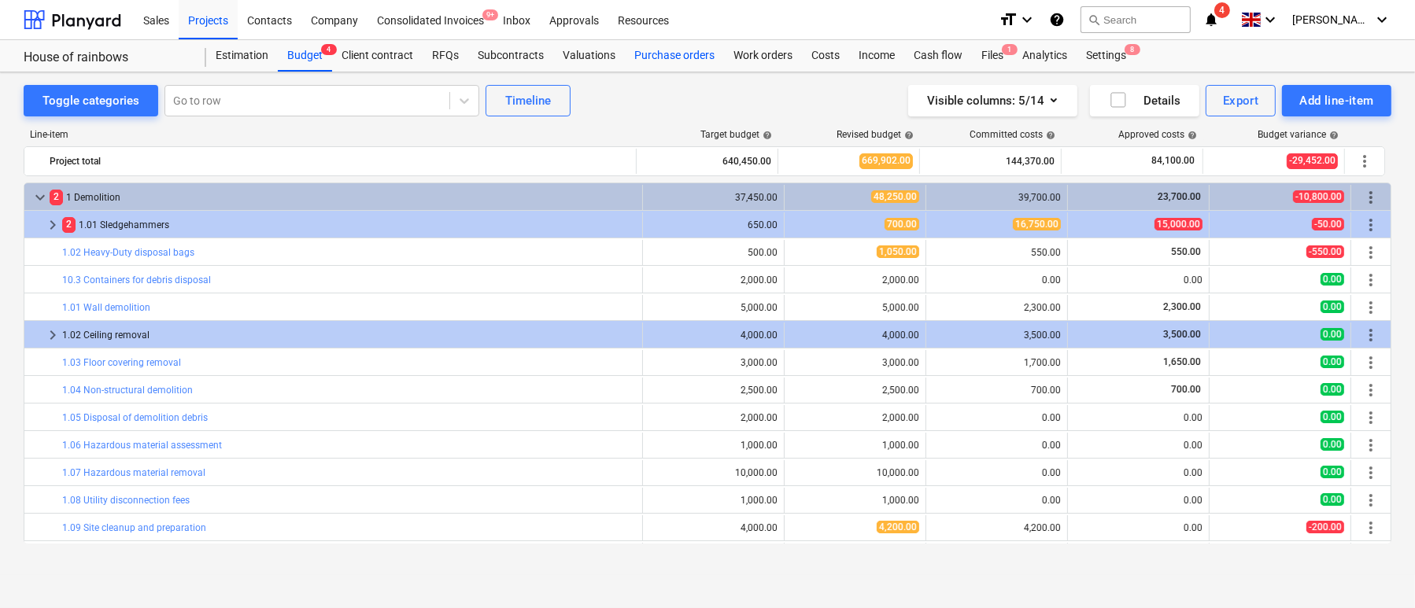
click at [664, 66] on div "Purchase orders" at bounding box center [674, 55] width 99 height 31
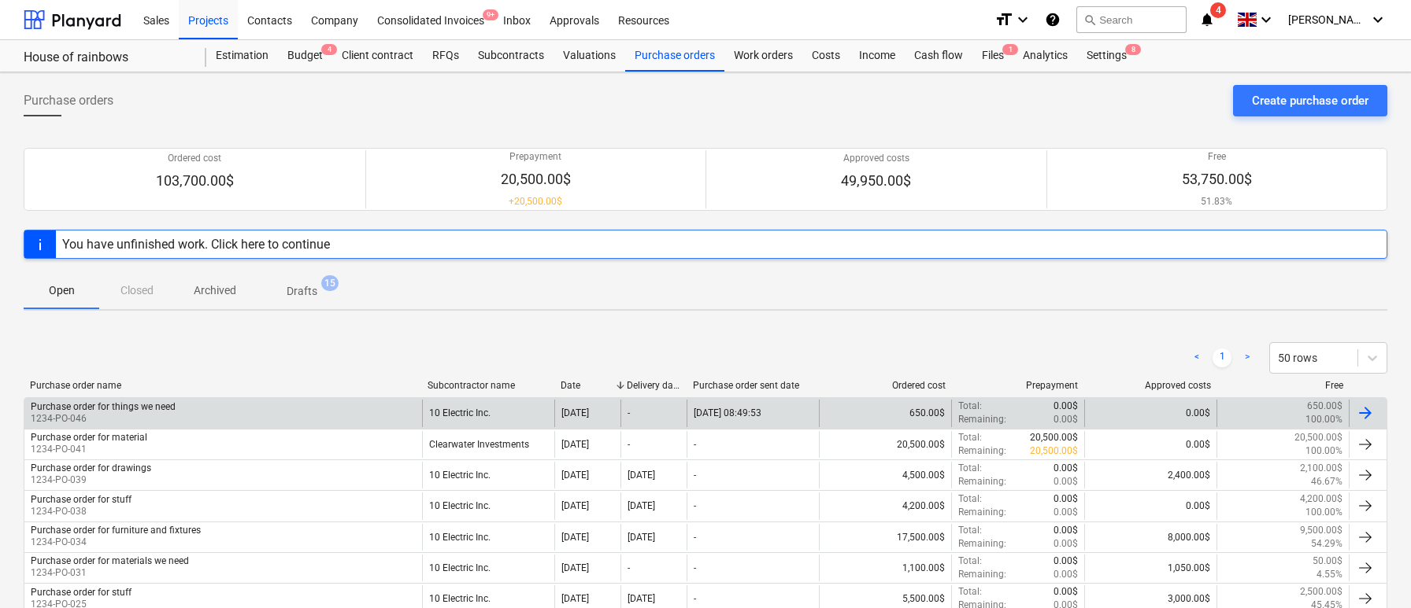
click at [361, 413] on div "Purchase order for things we need 1234-PO-046" at bounding box center [223, 413] width 398 height 27
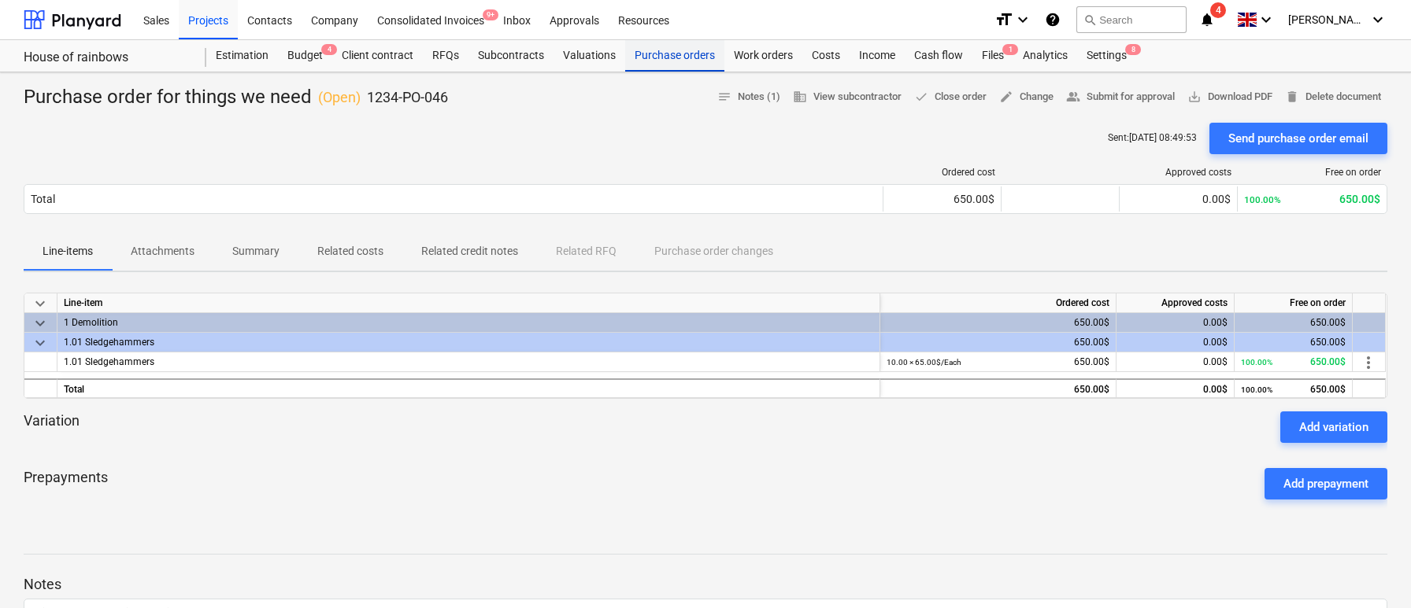
click at [645, 57] on div "Purchase orders" at bounding box center [674, 55] width 99 height 31
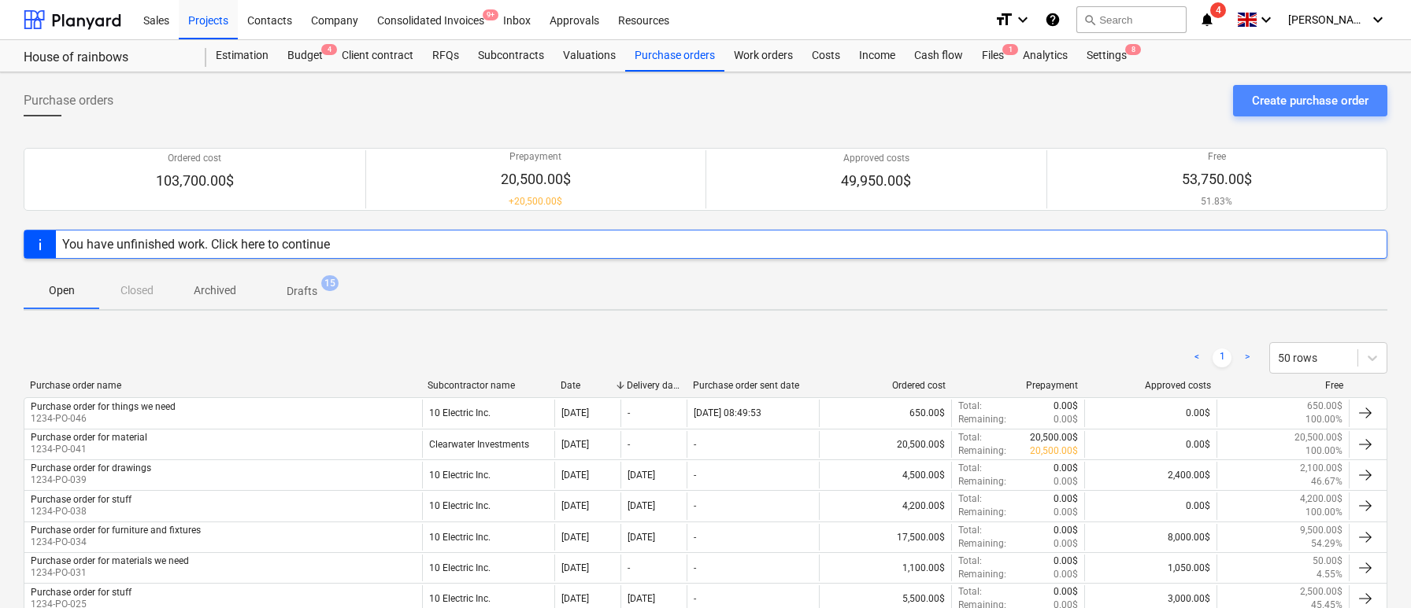
click at [1275, 98] on div "Create purchase order" at bounding box center [1310, 101] width 117 height 20
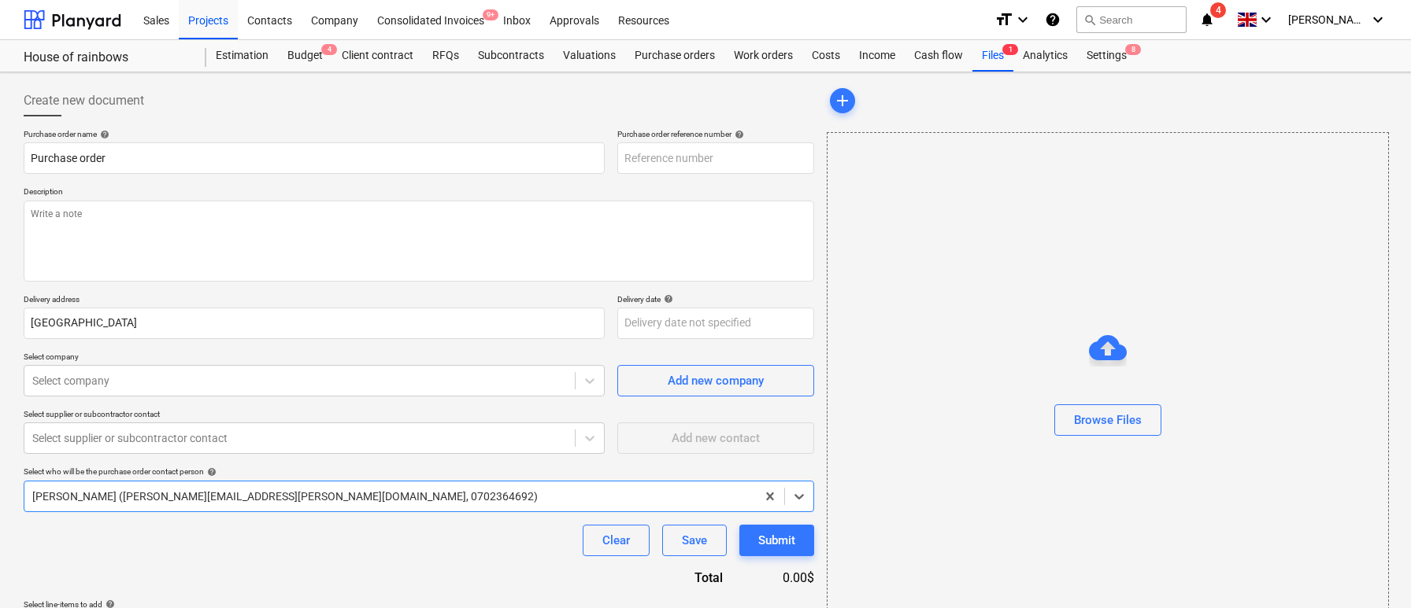
type textarea "x"
type input "1234-PO-048"
click at [527, 486] on div "Johnny Walker (carl+johnny@planyard.com, 0702364692)" at bounding box center [389, 497] width 731 height 22
click at [295, 483] on div "Johnny Walker (carl+johnny@planyard.com, 0702364692)" at bounding box center [419, 496] width 790 height 31
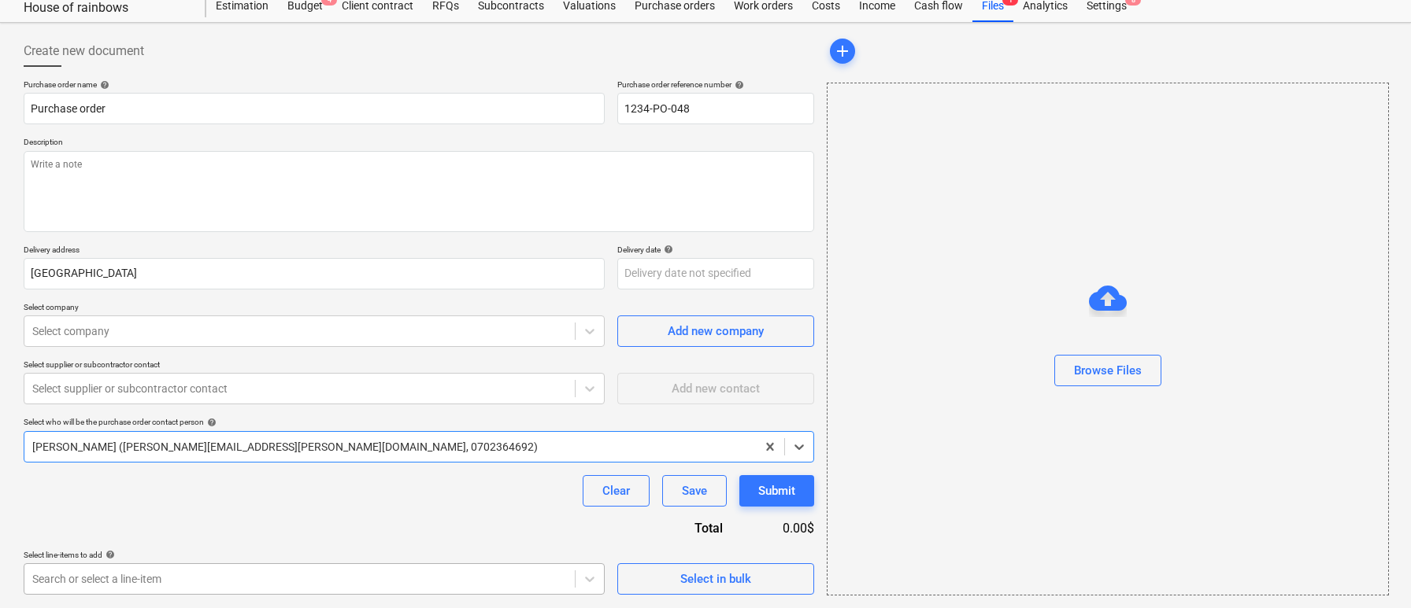
click at [237, 559] on body "Sales Projects Contacts Company Consolidated Invoices 9+ Inbox Approvals Resour…" at bounding box center [705, 254] width 1411 height 608
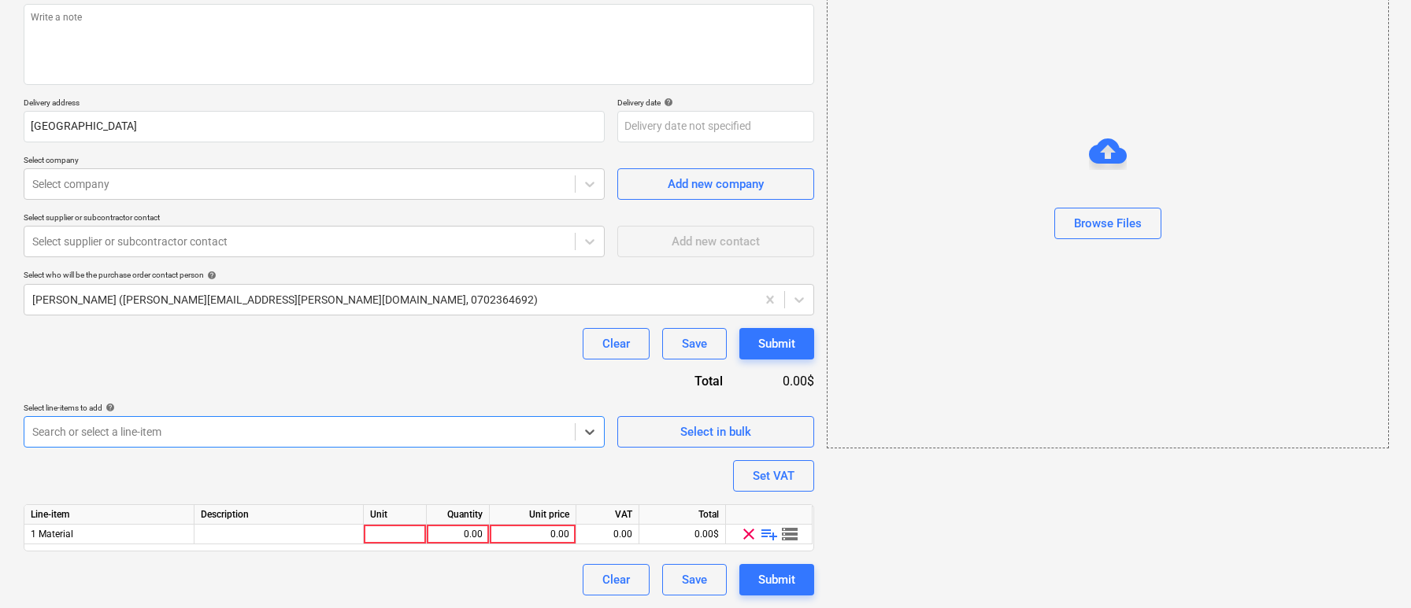
scroll to position [195, 0]
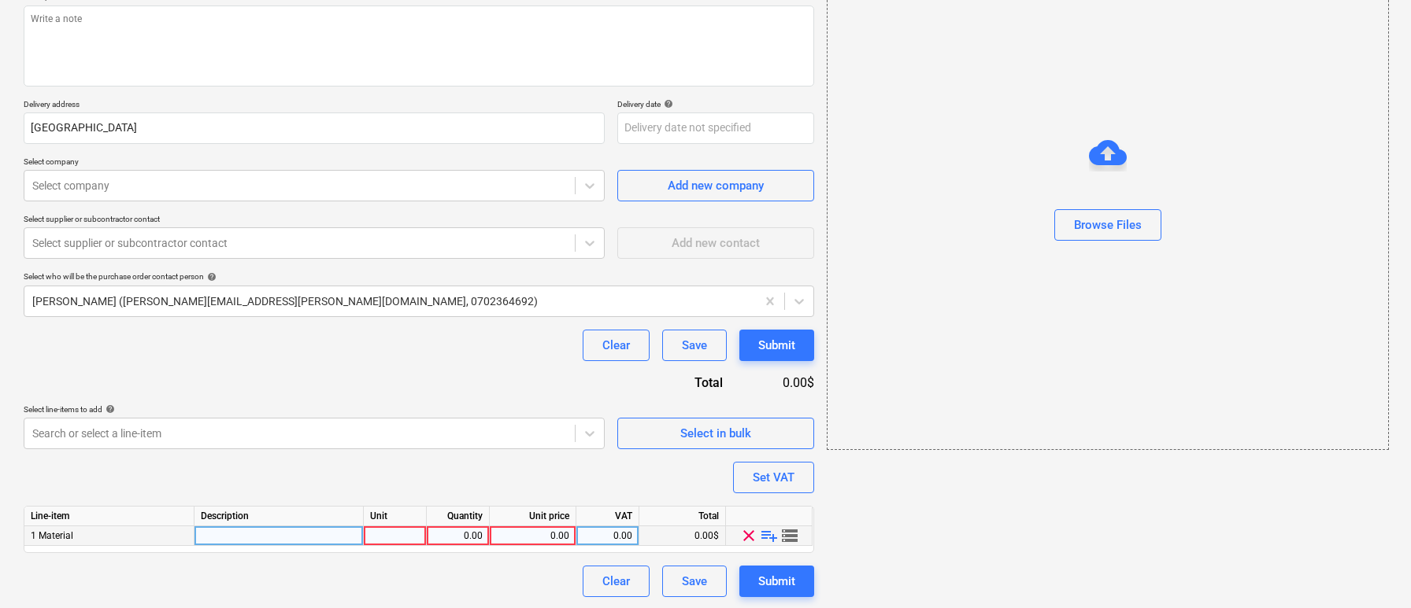
click at [790, 537] on span "storage" at bounding box center [789, 536] width 19 height 19
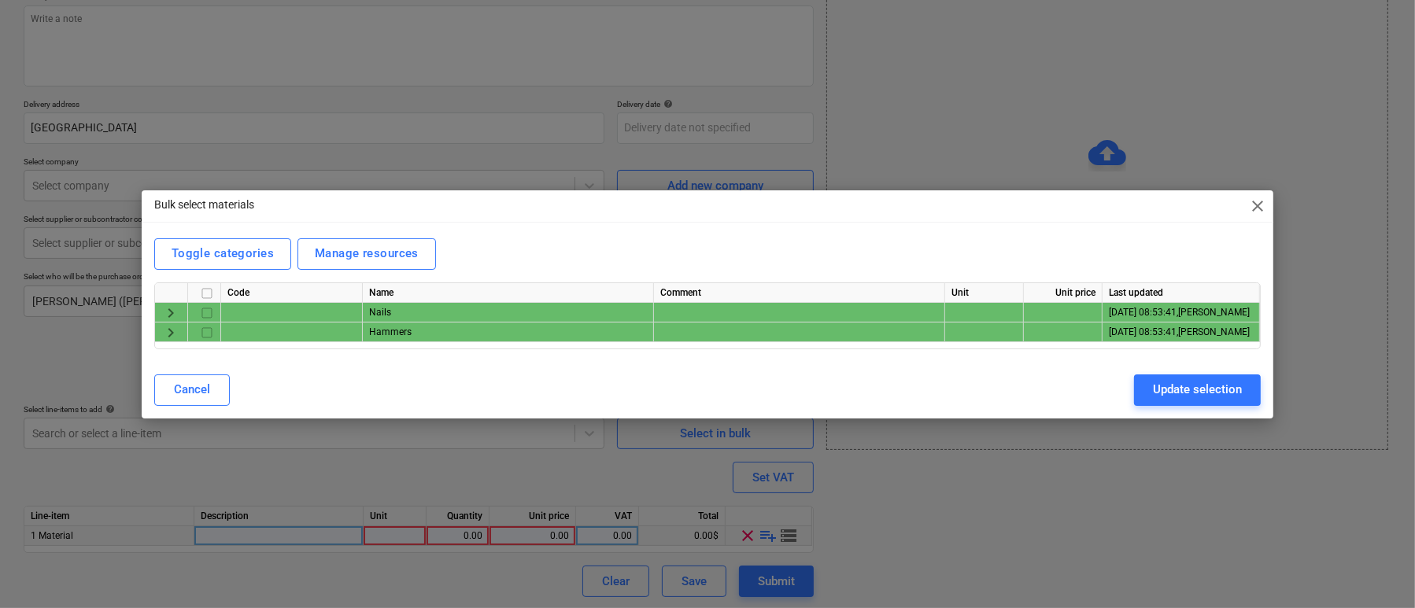
click at [171, 337] on span "keyboard_arrow_right" at bounding box center [170, 332] width 19 height 19
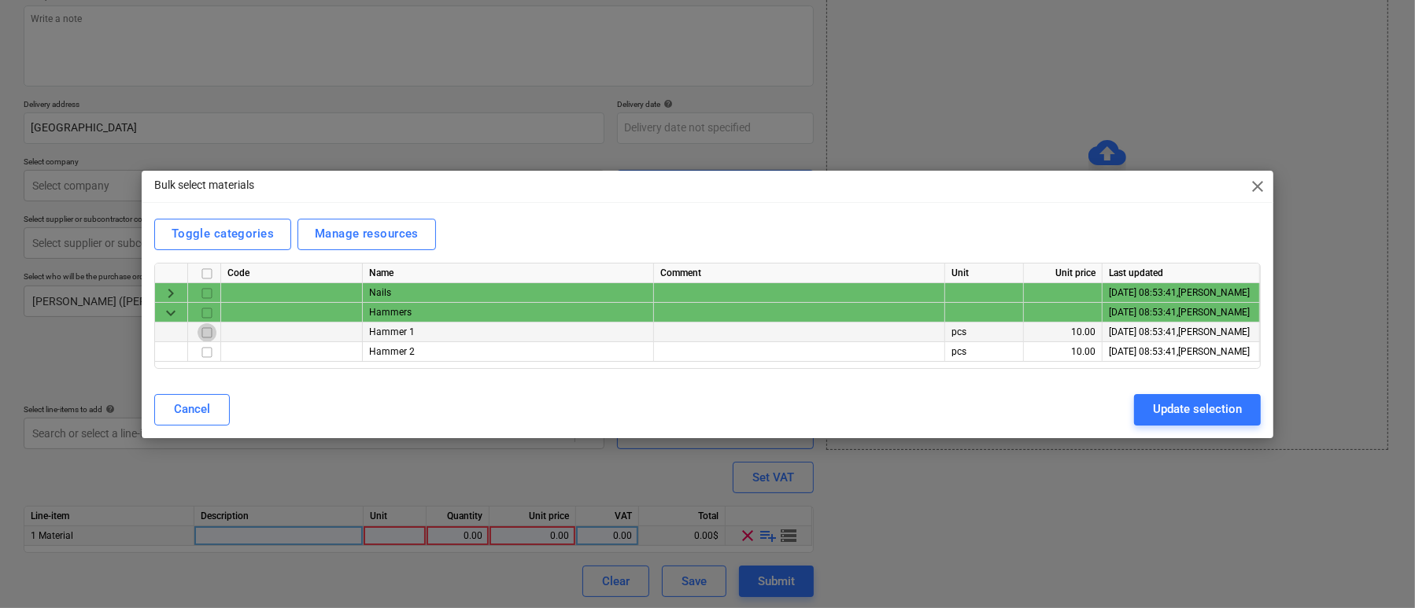
click at [205, 336] on input "checkbox" at bounding box center [207, 332] width 19 height 19
drag, startPoint x: 205, startPoint y: 336, endPoint x: 205, endPoint y: 357, distance: 20.5
click at [205, 357] on input "checkbox" at bounding box center [207, 351] width 19 height 19
click at [1166, 400] on div "Update selection" at bounding box center [1197, 409] width 89 height 20
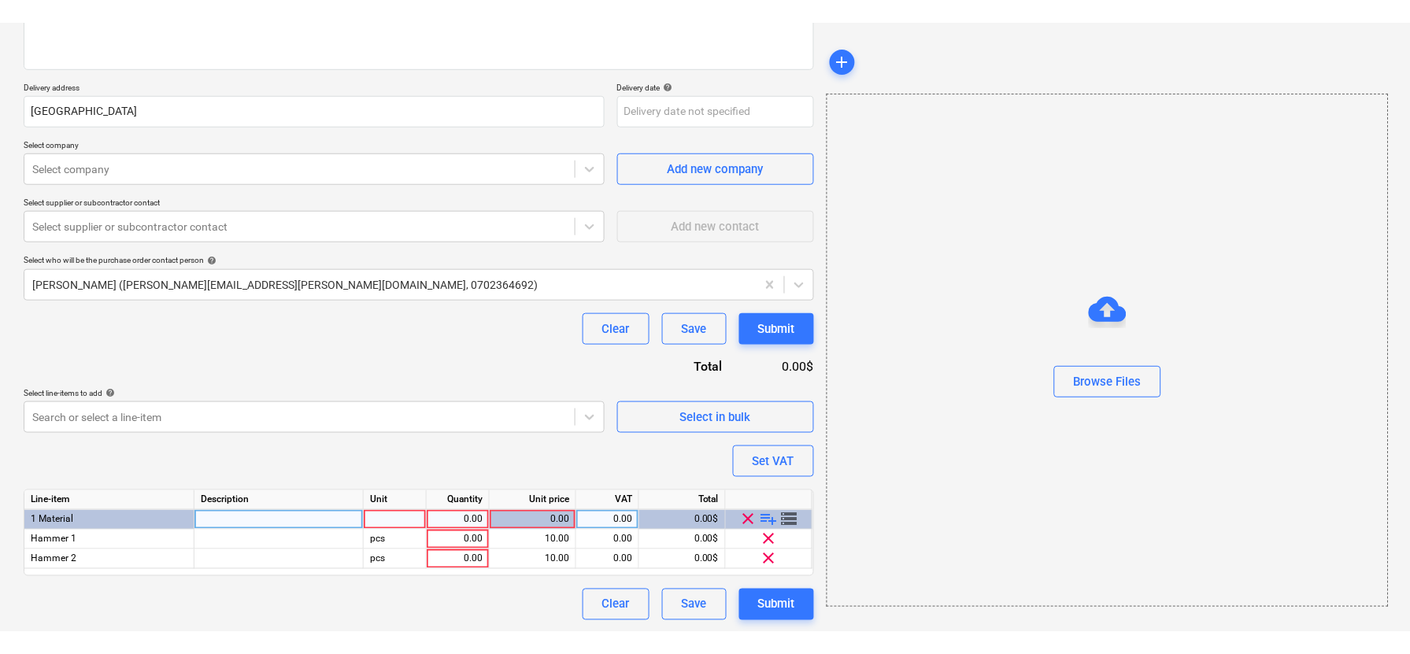
scroll to position [190, 0]
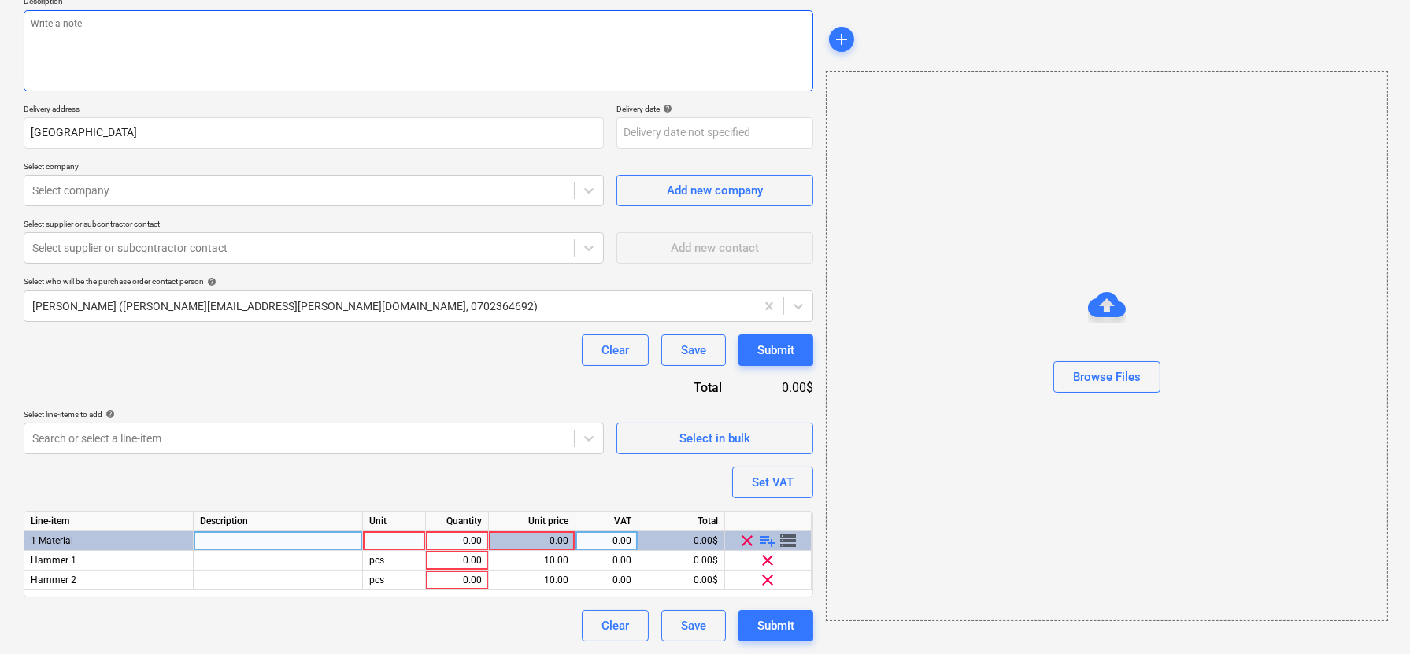
type textarea "x"
